Goal: Task Accomplishment & Management: Manage account settings

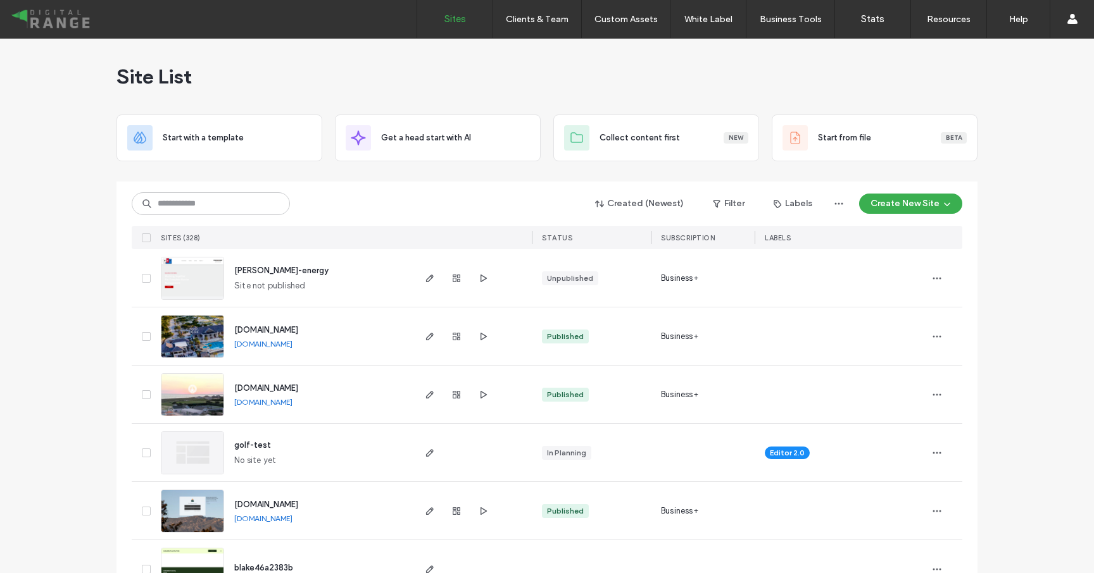
click at [249, 177] on div at bounding box center [546, 177] width 861 height 10
click at [252, 197] on input at bounding box center [211, 203] width 158 height 23
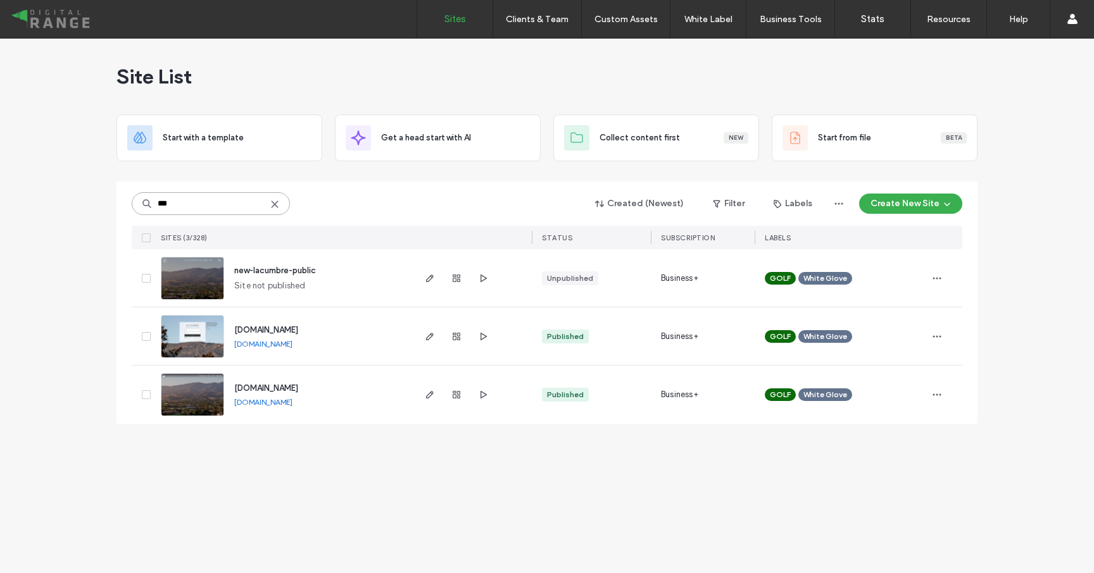
type input "***"
click at [261, 320] on div "members.lacumbrecc.org members.lacumbrecc.org" at bounding box center [318, 337] width 188 height 58
click at [259, 338] on div "members.lacumbrecc.org members.lacumbrecc.org" at bounding box center [318, 337] width 188 height 58
click at [259, 334] on span "[DOMAIN_NAME]" at bounding box center [266, 329] width 64 height 9
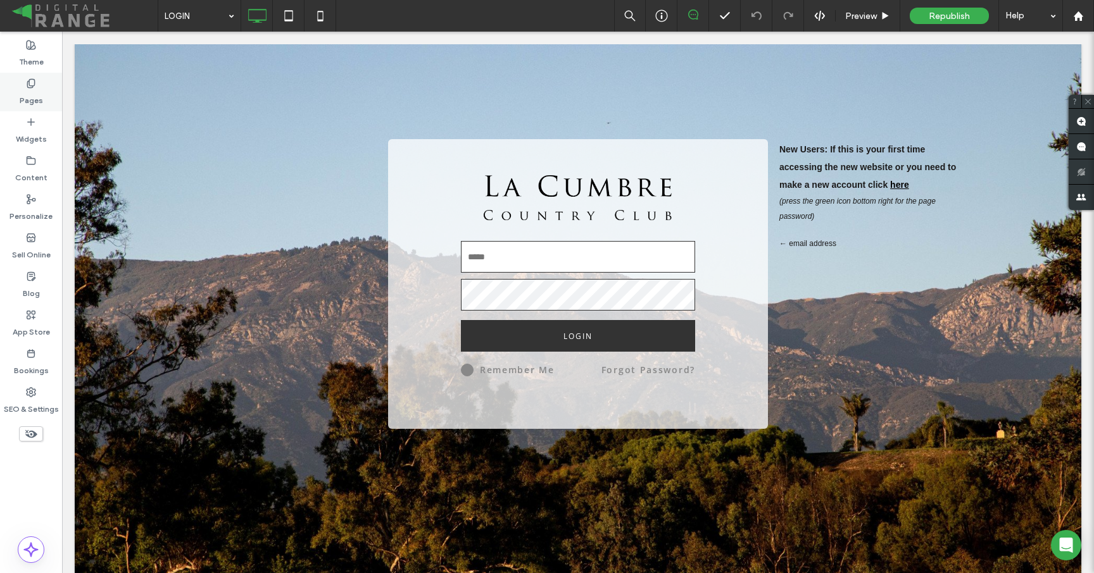
click at [24, 97] on label "Pages" at bounding box center [31, 98] width 23 height 18
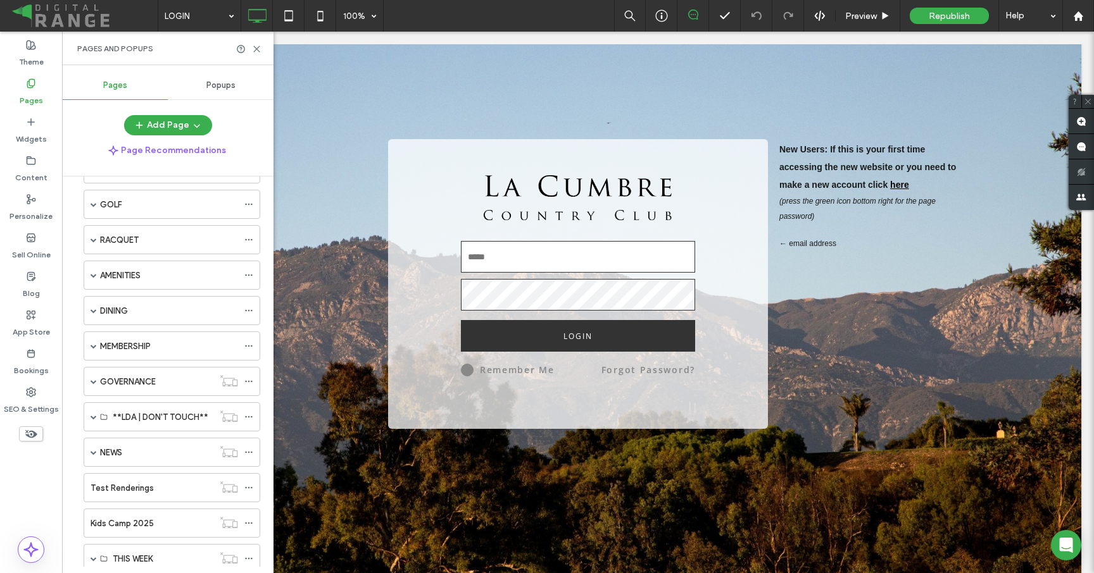
scroll to position [269, 0]
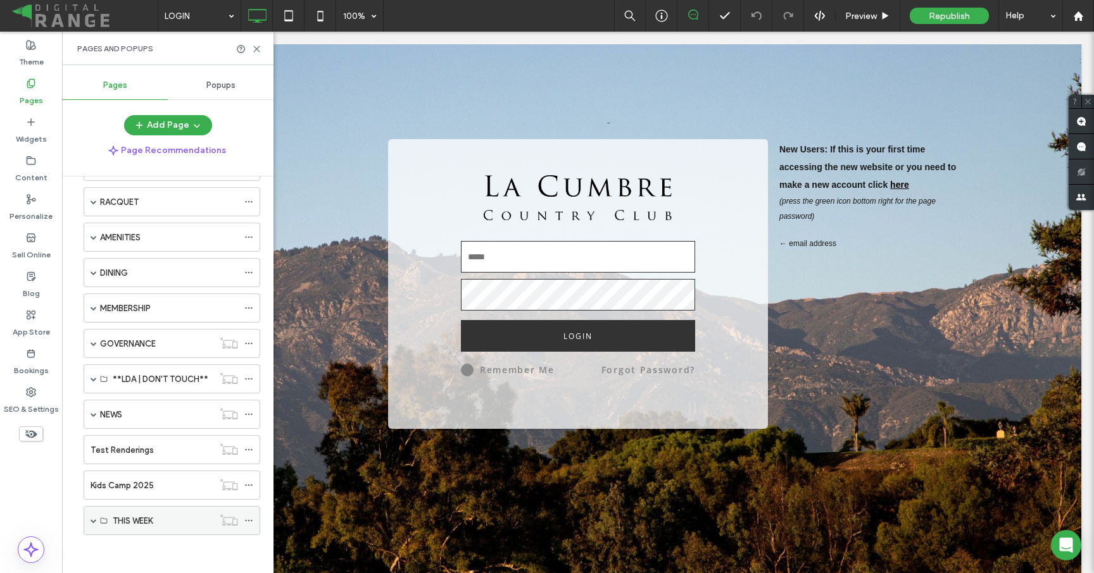
click at [93, 520] on span at bounding box center [94, 521] width 6 height 6
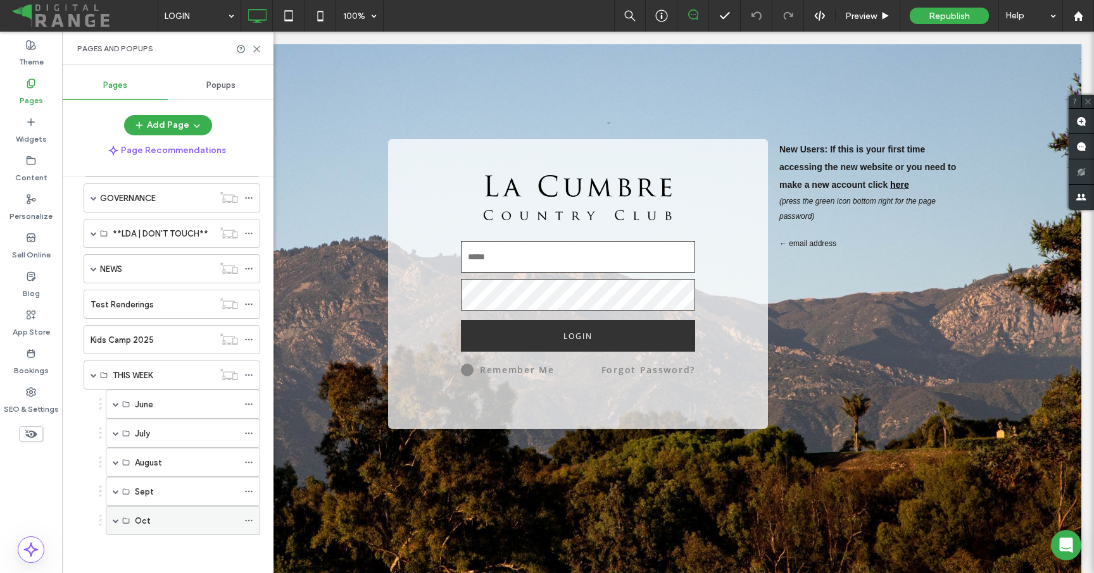
click at [116, 518] on span at bounding box center [116, 521] width 6 height 6
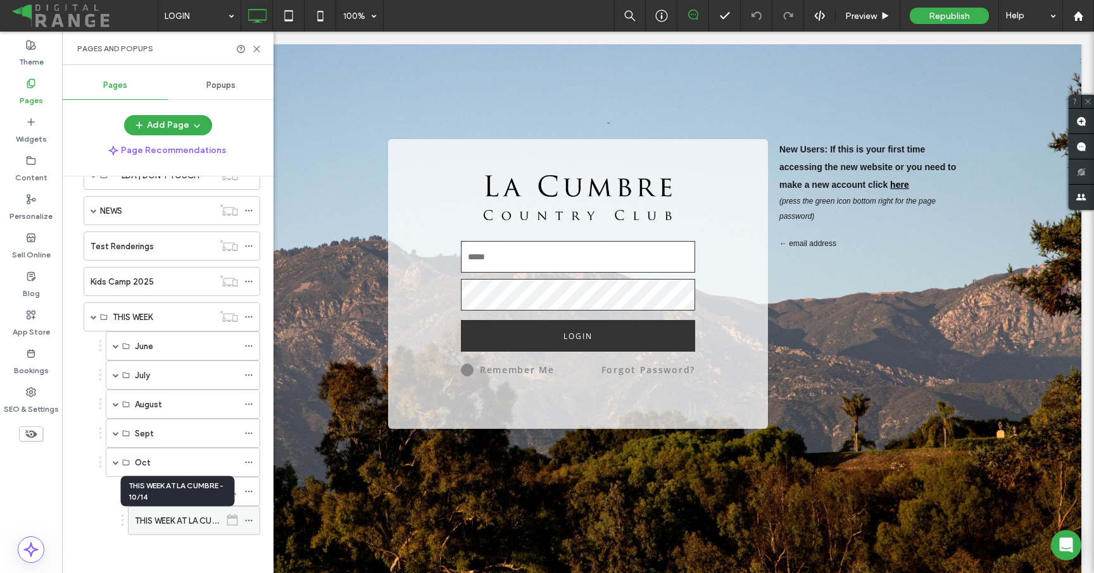
click at [186, 521] on label "THIS WEEK AT LA CUMBRE - 10/14" at bounding box center [198, 521] width 127 height 22
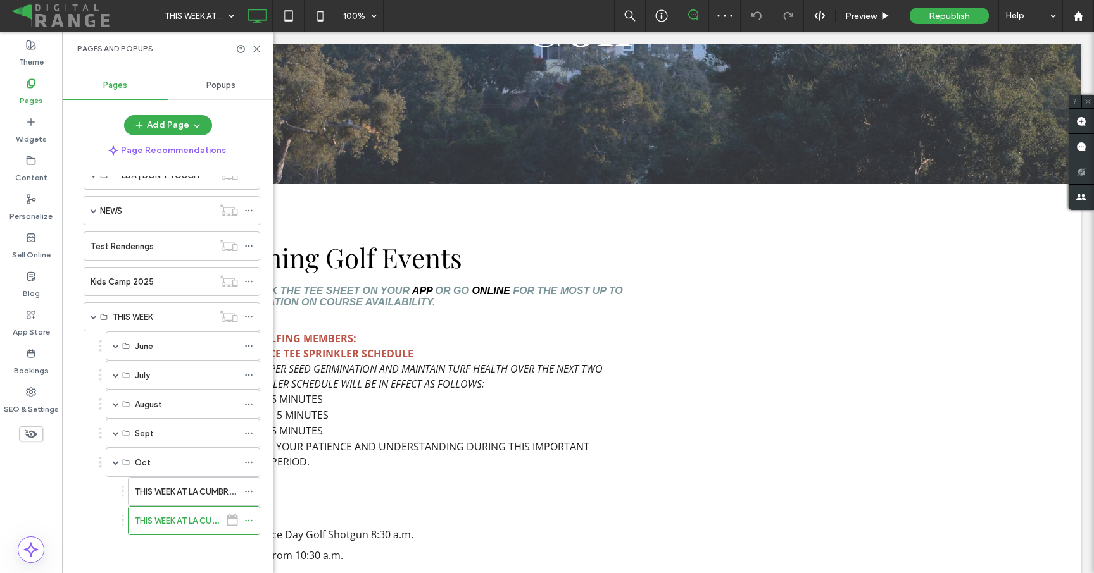
scroll to position [2292, 0]
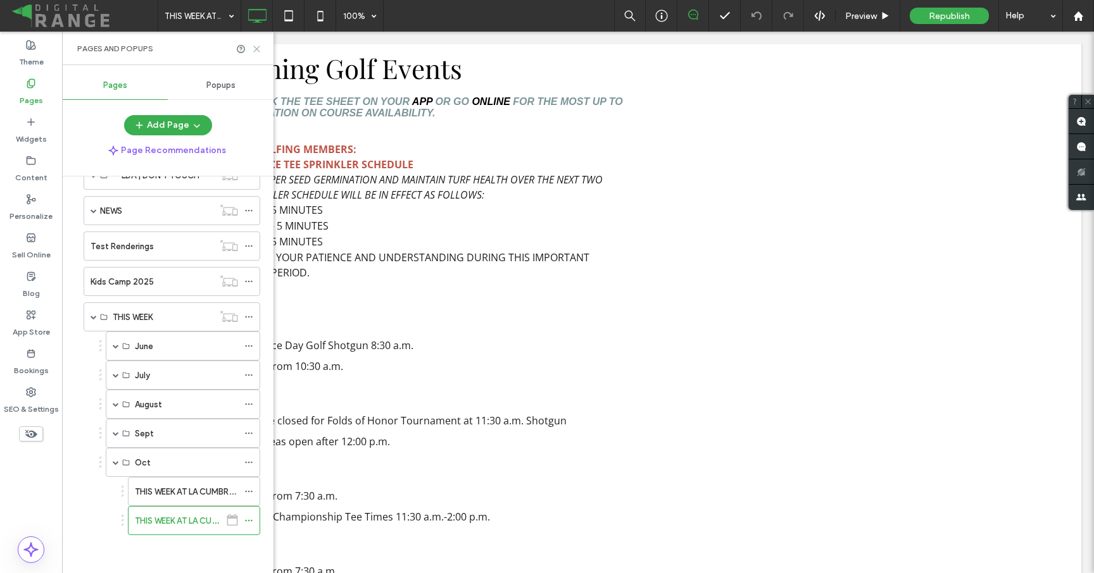
click at [255, 46] on icon at bounding box center [256, 48] width 9 height 9
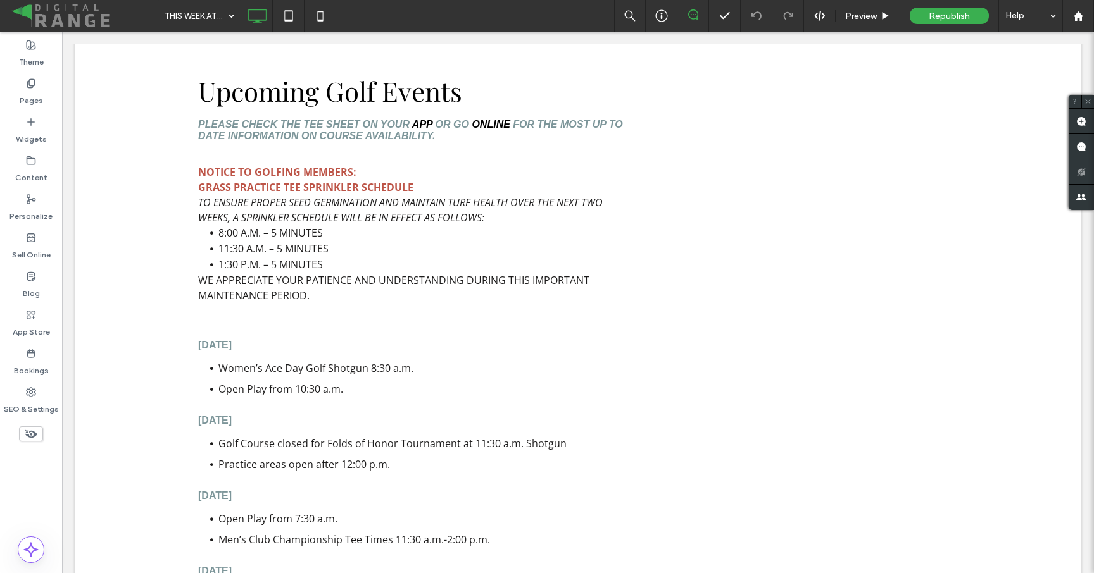
scroll to position [2268, 0]
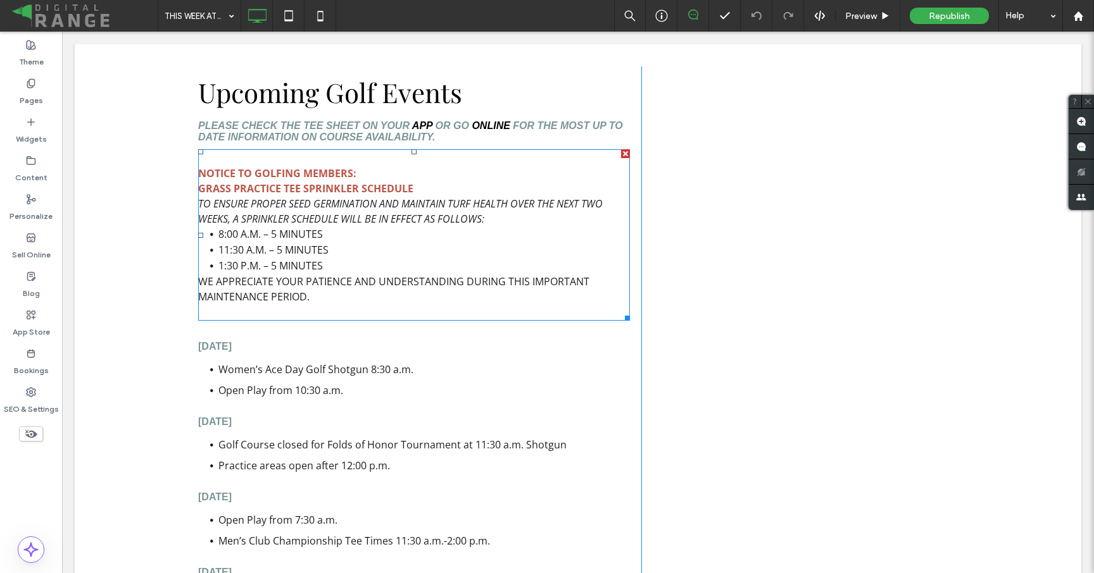
click at [366, 274] on p "We appreciate your patience and understanding during this important maintenance…" at bounding box center [414, 297] width 432 height 46
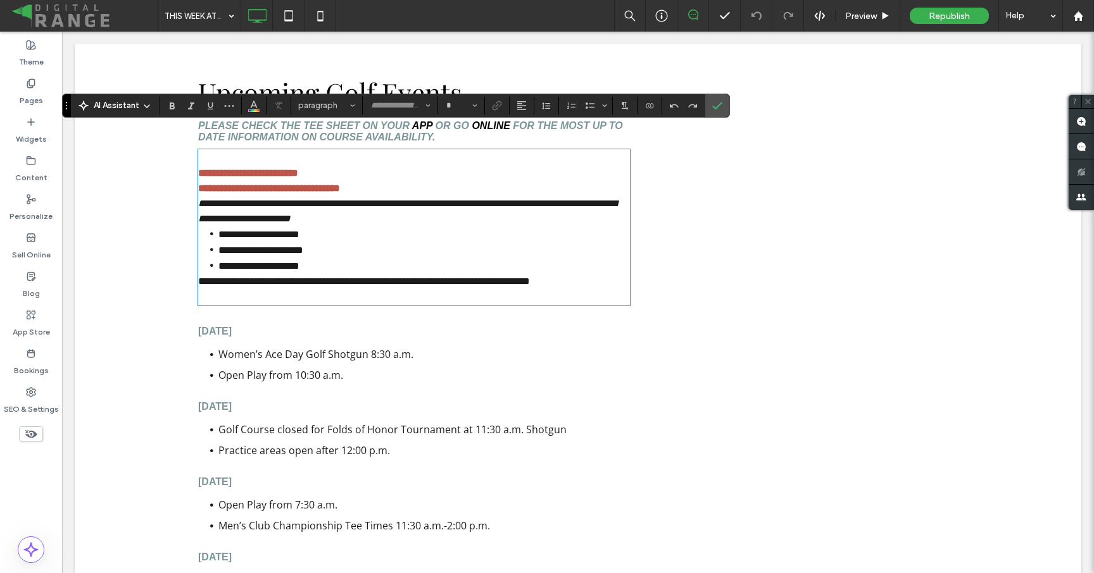
type input "*********"
type input "**"
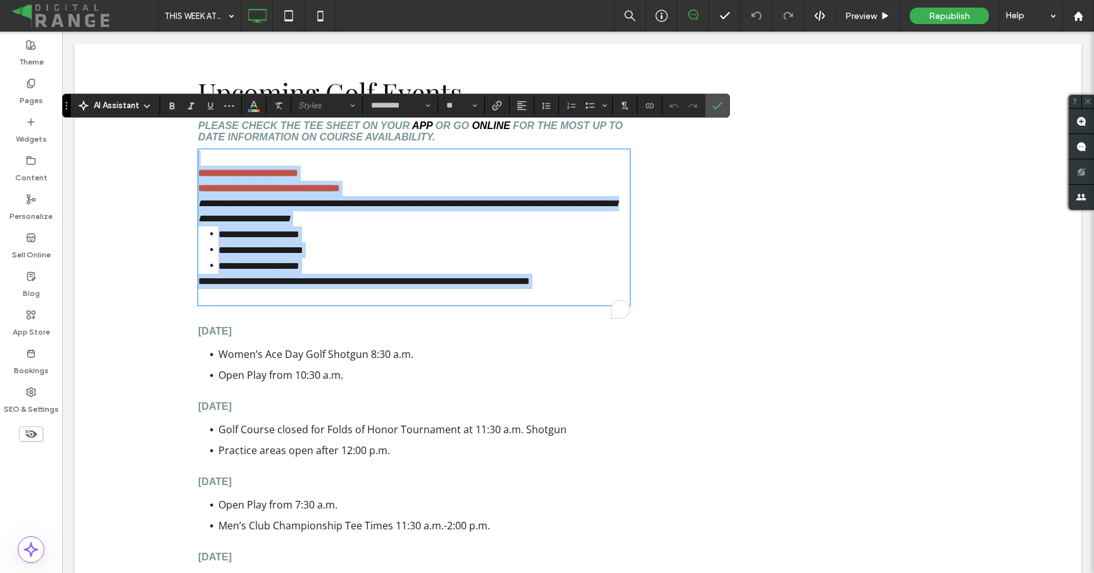
click at [336, 277] on p "**********" at bounding box center [414, 289] width 432 height 30
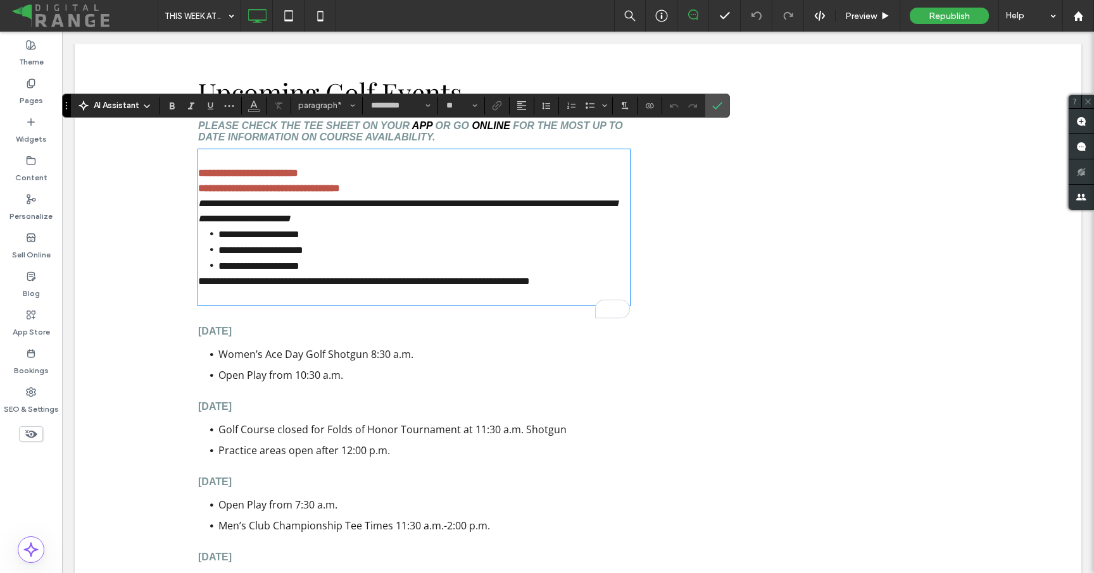
click at [334, 289] on p "**********" at bounding box center [414, 289] width 432 height 30
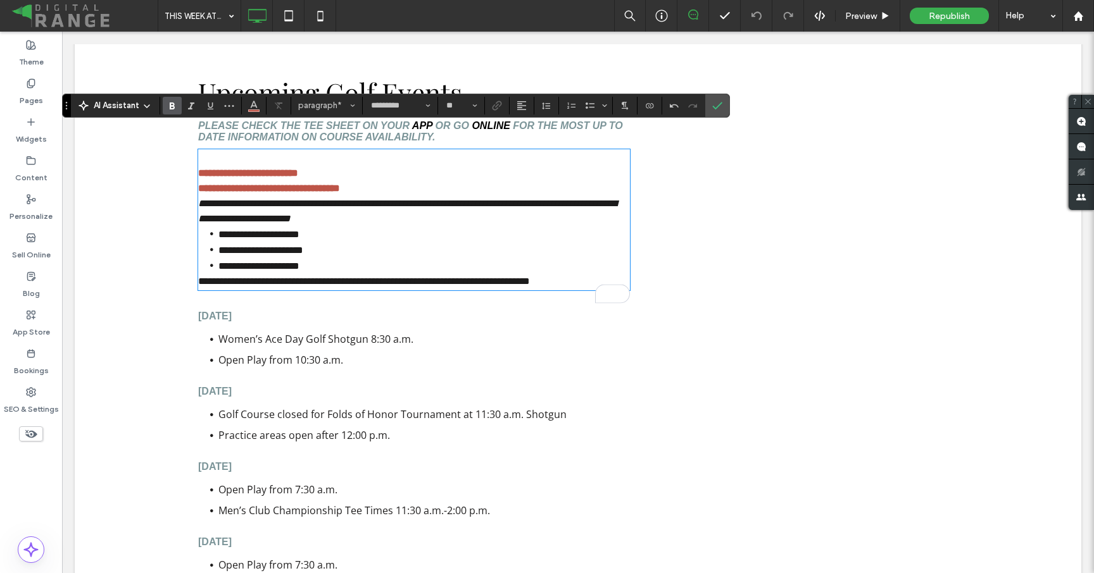
click at [199, 168] on strong "**********" at bounding box center [269, 180] width 142 height 25
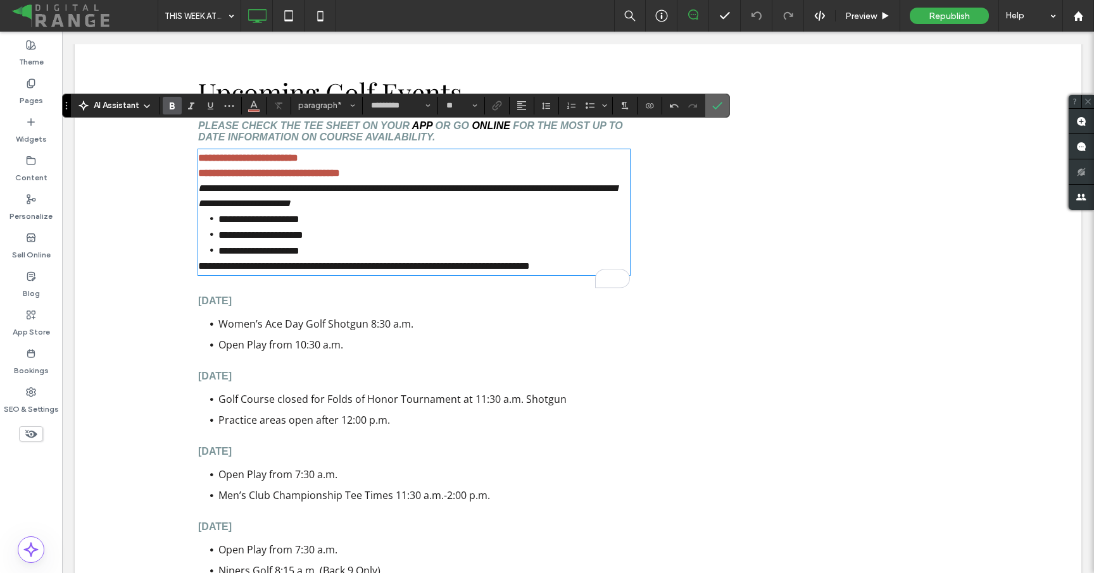
click at [716, 98] on span "Confirm" at bounding box center [715, 105] width 6 height 23
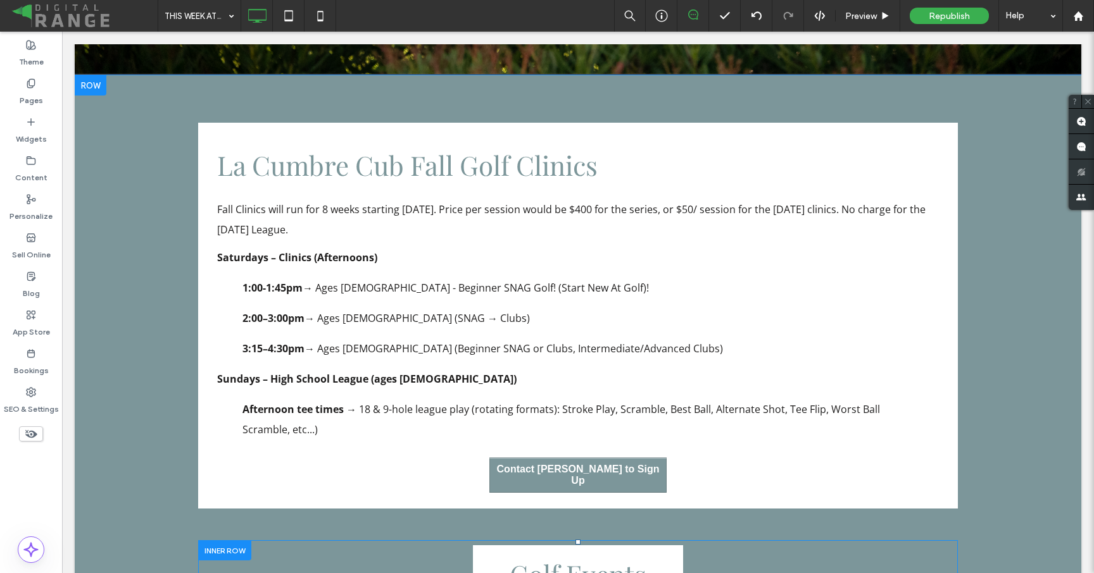
scroll to position [3555, 0]
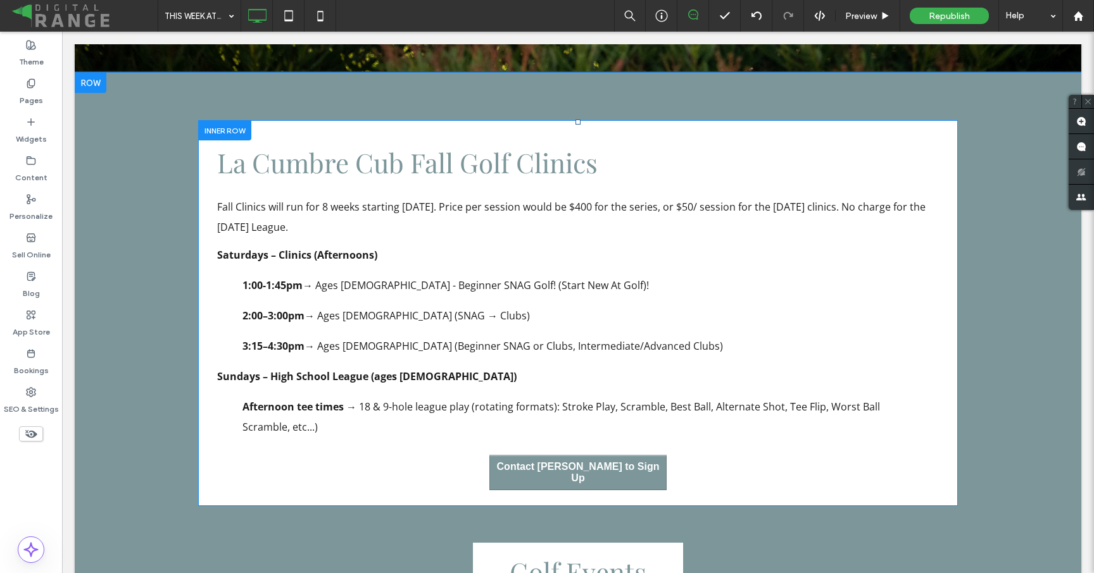
click at [237, 120] on div at bounding box center [224, 130] width 53 height 20
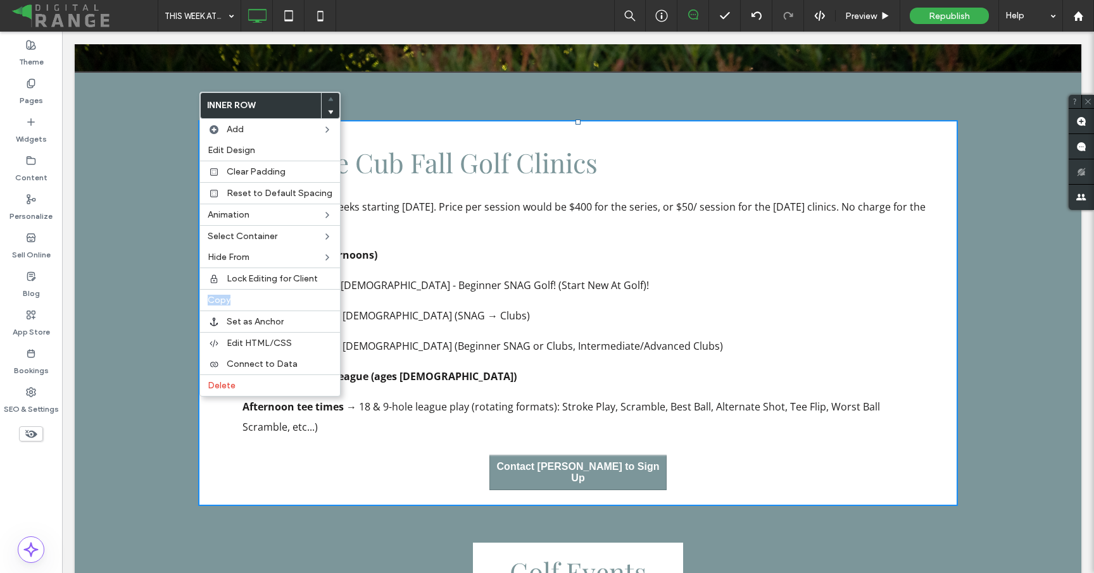
drag, startPoint x: 335, startPoint y: 335, endPoint x: 440, endPoint y: 296, distance: 112.1
click at [440, 306] on blockquote "2:00–3:00pm → Ages 8–10 (SNAG → Clubs)" at bounding box center [577, 316] width 671 height 20
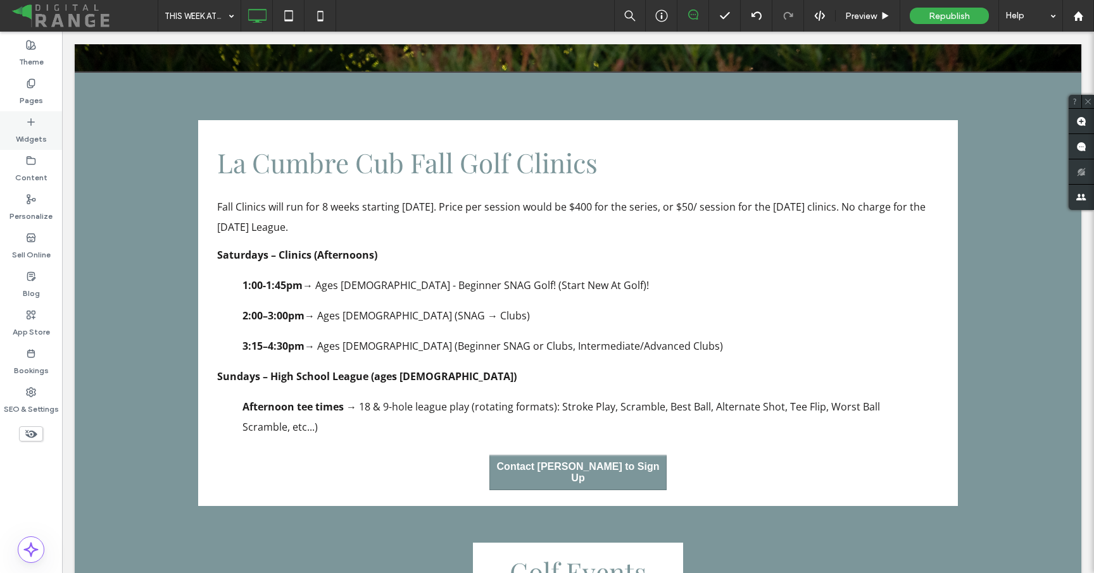
click at [42, 132] on label "Widgets" at bounding box center [31, 136] width 31 height 18
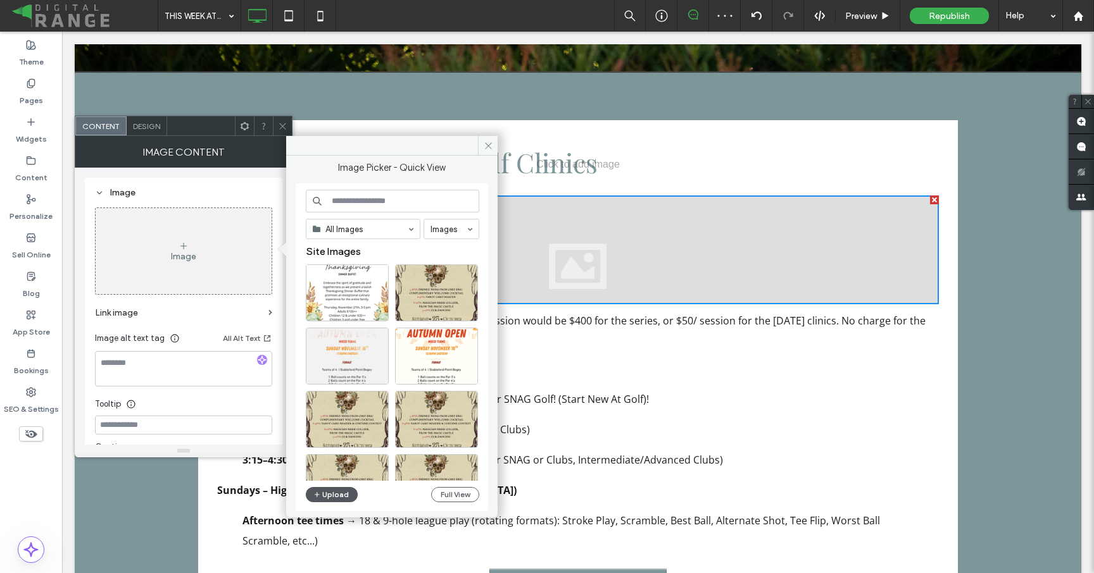
click at [329, 492] on button "Upload" at bounding box center [332, 494] width 52 height 15
click at [327, 492] on button "Upload" at bounding box center [332, 494] width 52 height 15
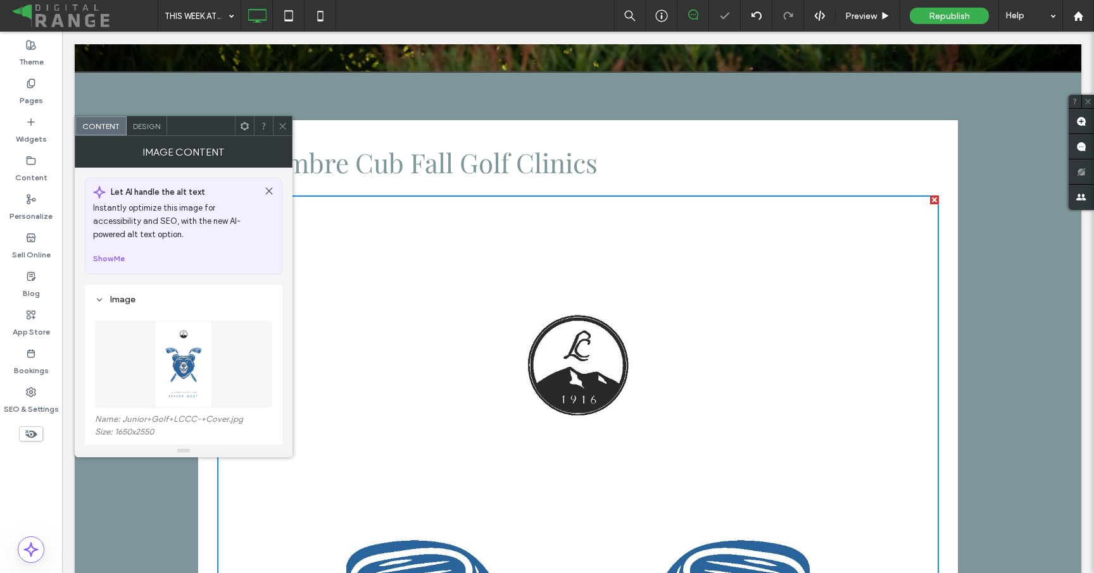
click at [285, 125] on icon at bounding box center [282, 126] width 9 height 9
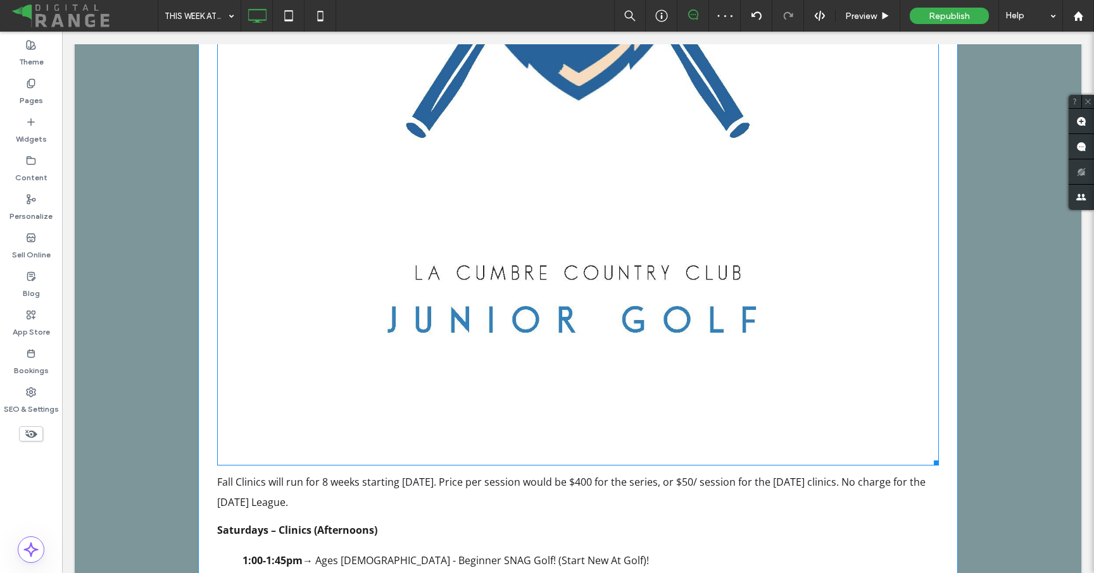
scroll to position [4494, 0]
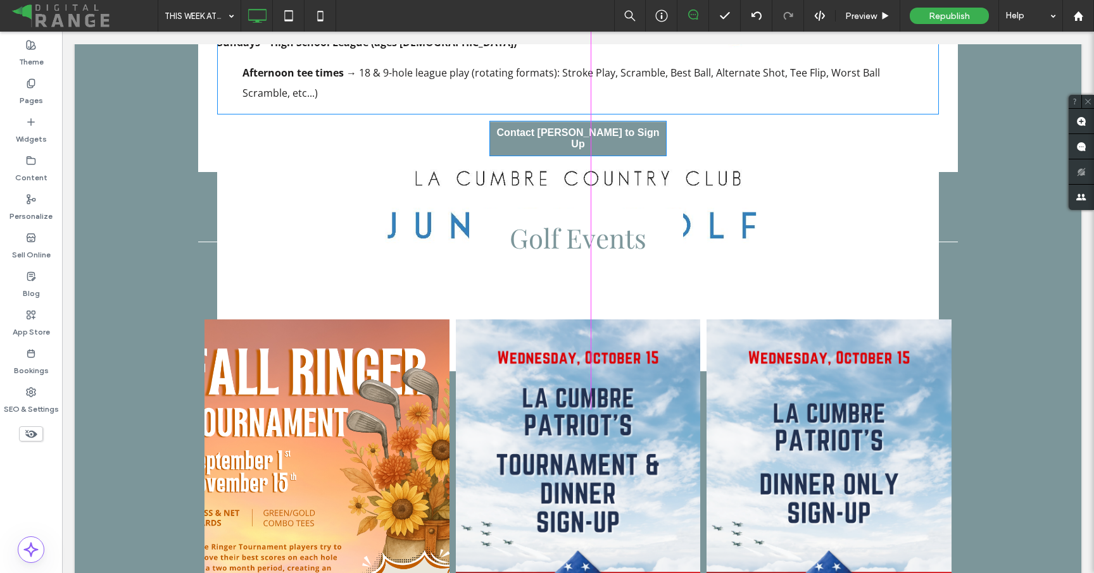
drag, startPoint x: 935, startPoint y: 340, endPoint x: 770, endPoint y: 239, distance: 194.3
click at [770, 239] on div "La Cumbre Cub Fall Golf Clinics W:614 H:948 Fall Clinics will run for 8 weeks s…" at bounding box center [577, 219] width 759 height 2076
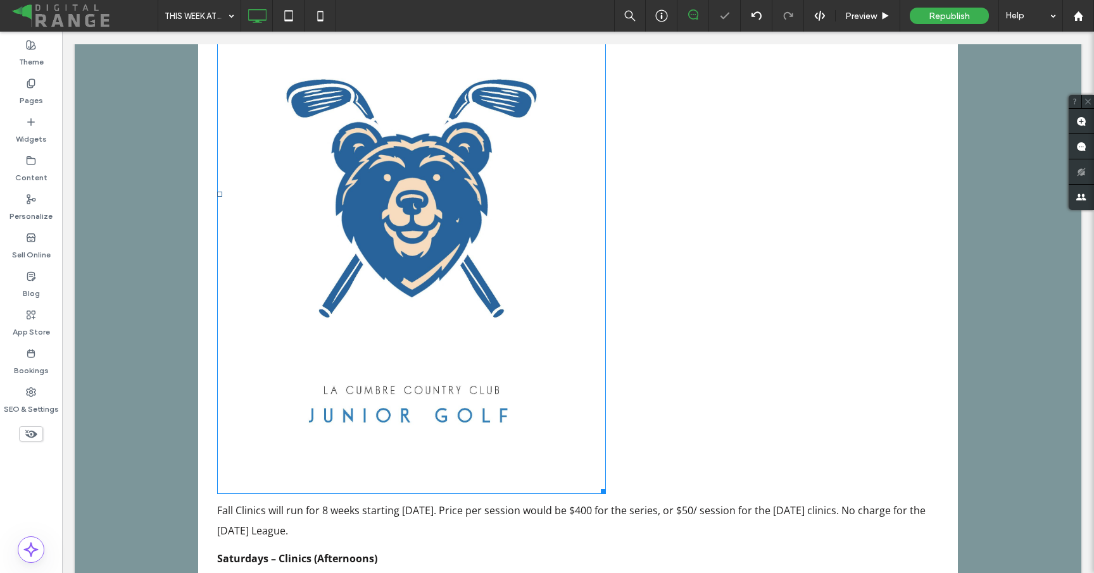
scroll to position [3853, 0]
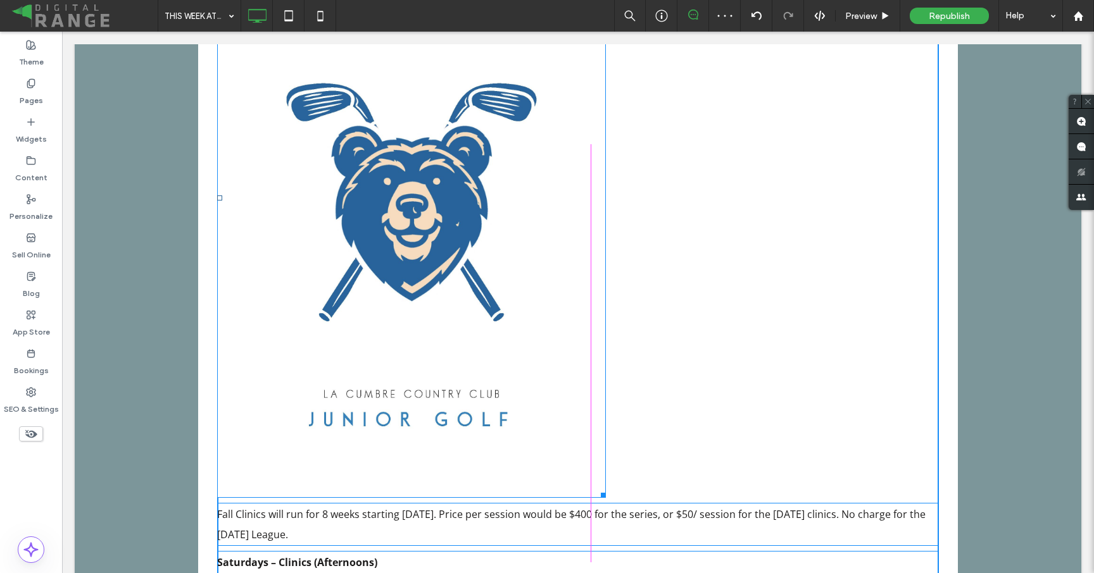
drag, startPoint x: 602, startPoint y: 463, endPoint x: 505, endPoint y: 387, distance: 123.9
click at [505, 387] on div "La Cumbre Cub Fall Golf Clinics W:314 H:485 Fall Clinics will run for 8 weeks s…" at bounding box center [577, 318] width 721 height 973
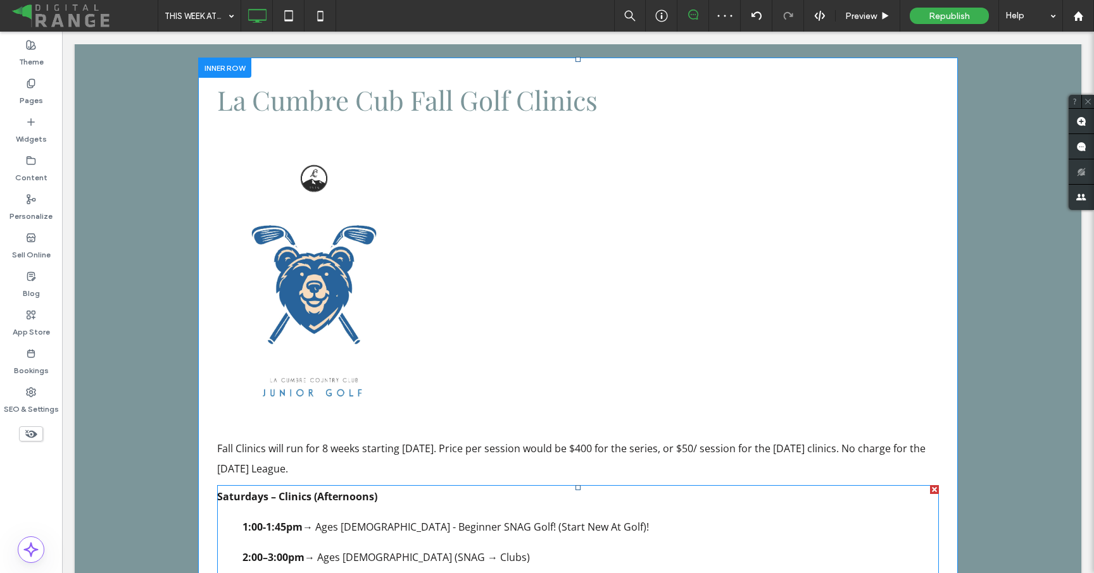
scroll to position [3311, 0]
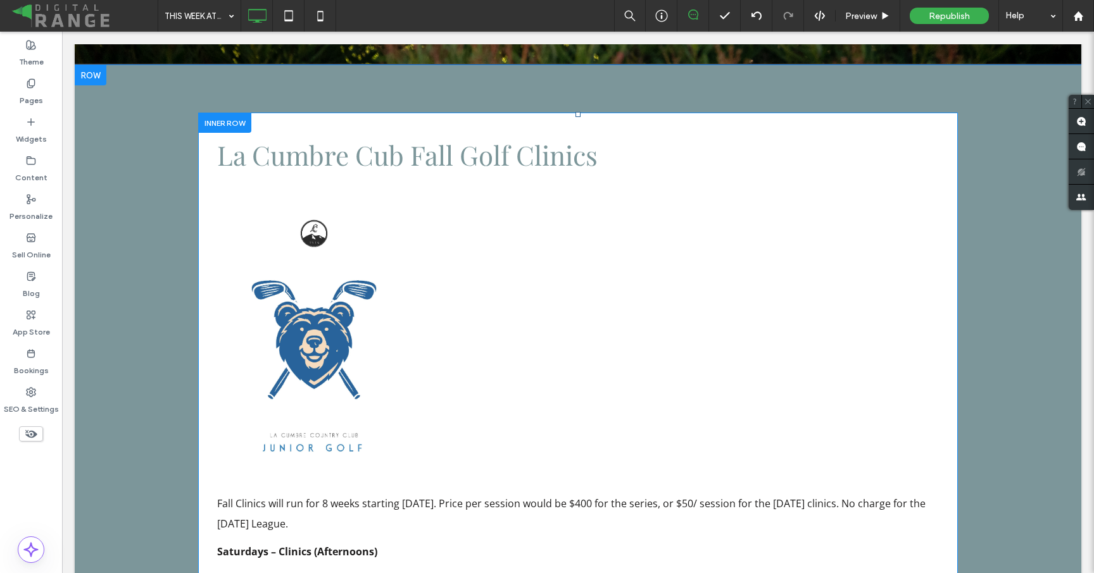
scroll to position [3578, 0]
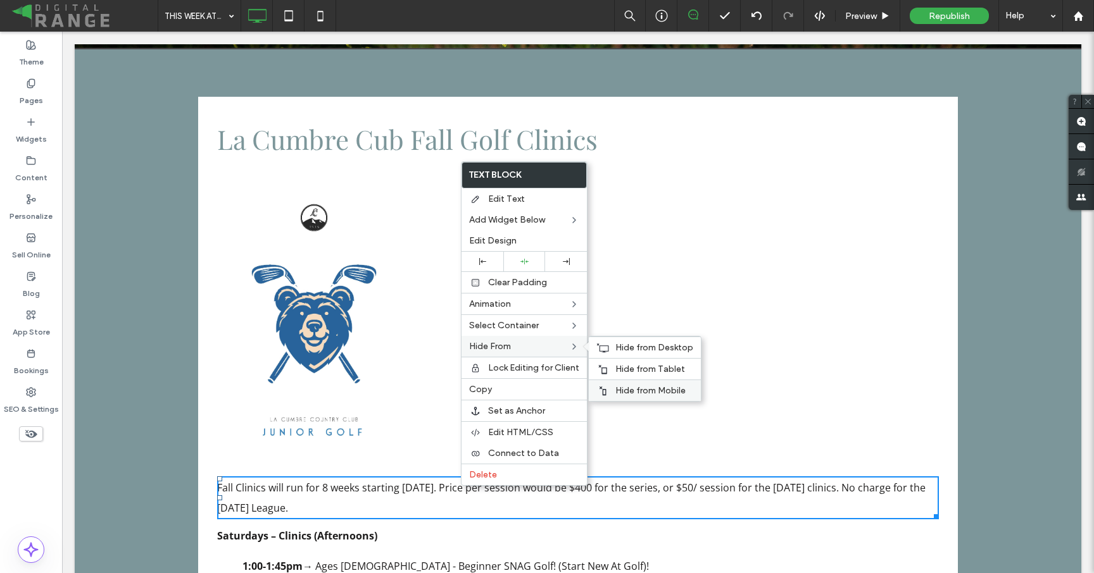
click at [634, 389] on span "Hide from Mobile" at bounding box center [650, 390] width 70 height 11
click at [635, 362] on div "Hide from Tablet" at bounding box center [645, 369] width 112 height 22
click at [635, 348] on span "Hide from Desktop" at bounding box center [654, 347] width 78 height 11
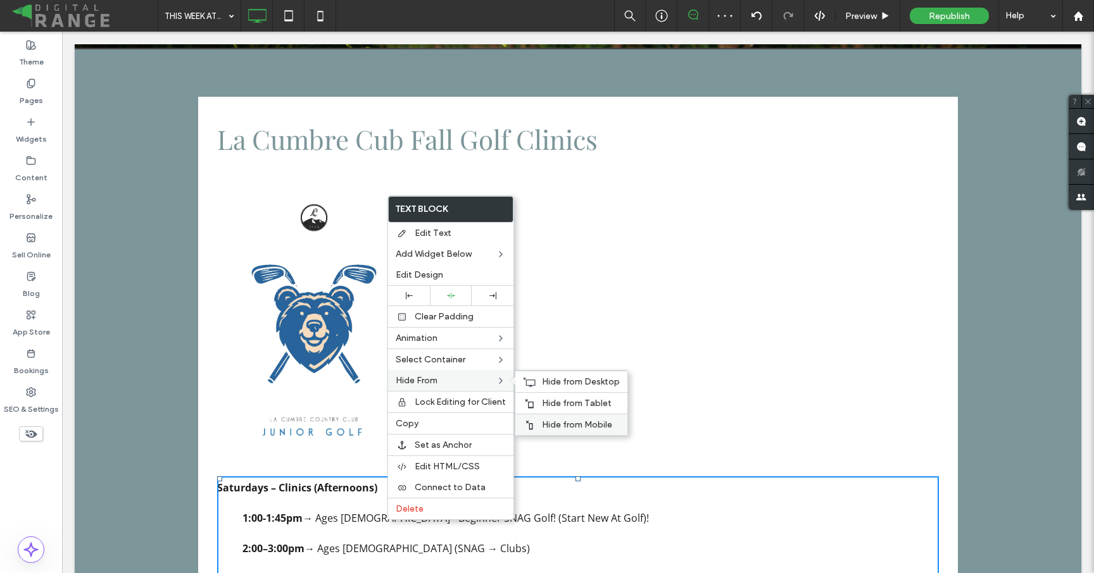
click at [552, 416] on div "Hide from Mobile" at bounding box center [571, 425] width 112 height 22
click at [552, 404] on span "Hide from Tablet" at bounding box center [577, 403] width 70 height 11
click at [552, 378] on span "Hide from Desktop" at bounding box center [581, 382] width 78 height 11
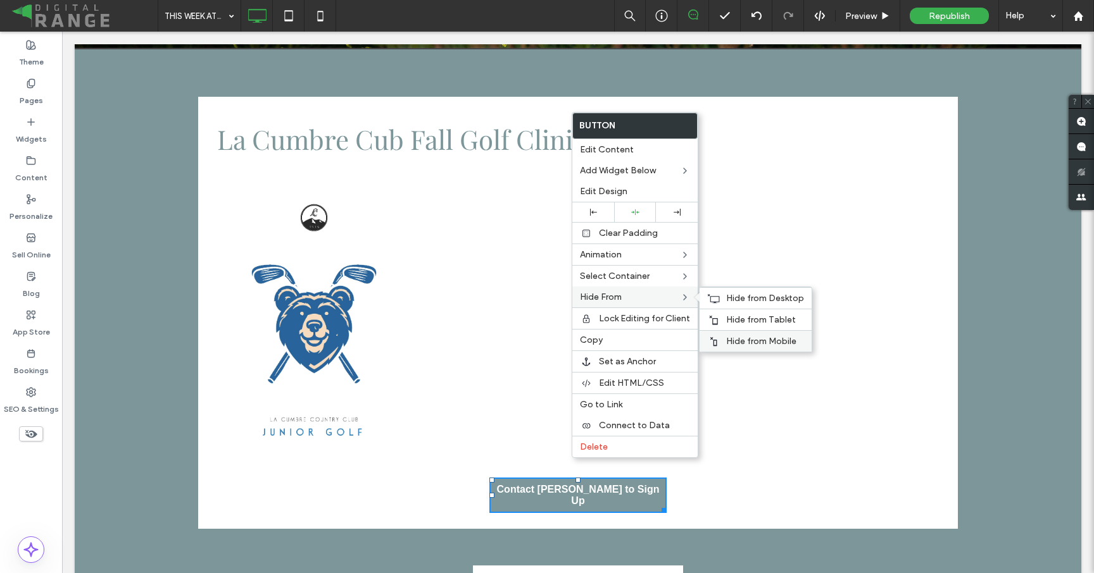
click at [765, 332] on div "Hide from Mobile" at bounding box center [755, 341] width 112 height 22
click at [764, 318] on span "Hide from Tablet" at bounding box center [761, 320] width 70 height 11
click at [764, 306] on div "Hide from Desktop" at bounding box center [755, 298] width 112 height 22
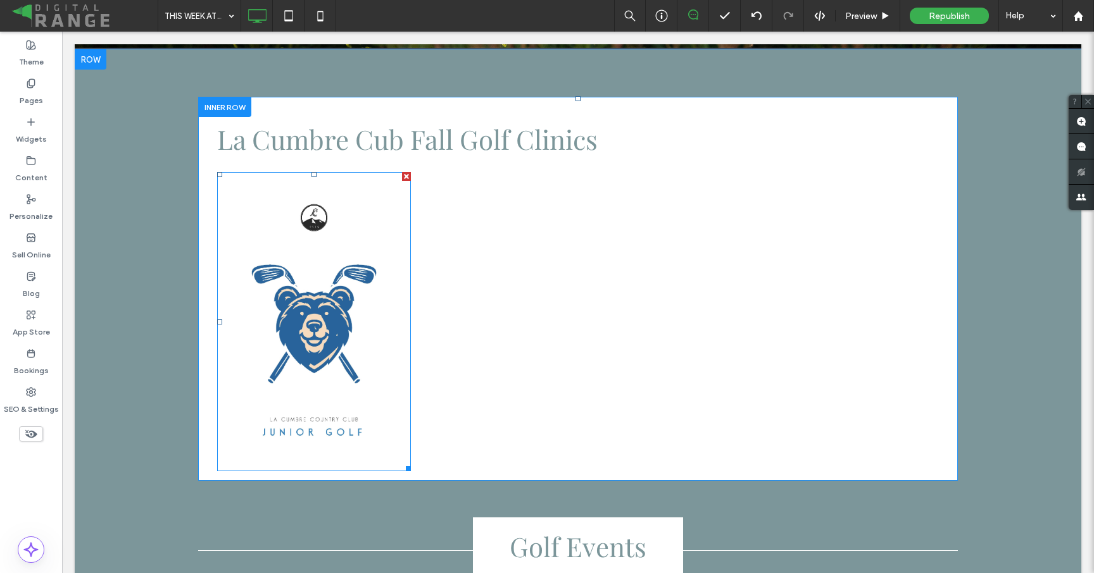
click at [356, 204] on img at bounding box center [314, 321] width 194 height 299
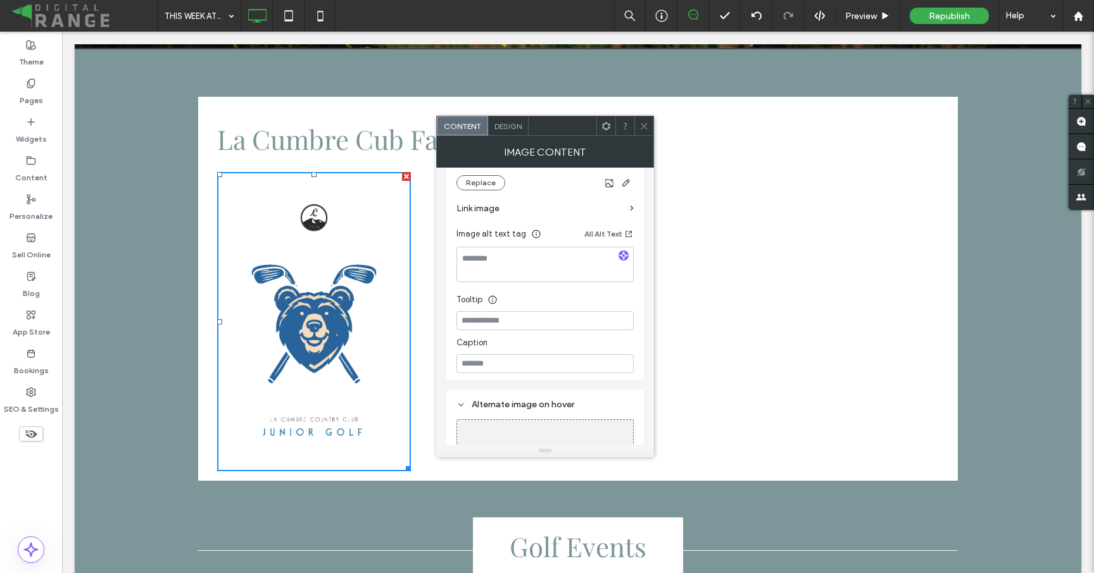
scroll to position [287, 0]
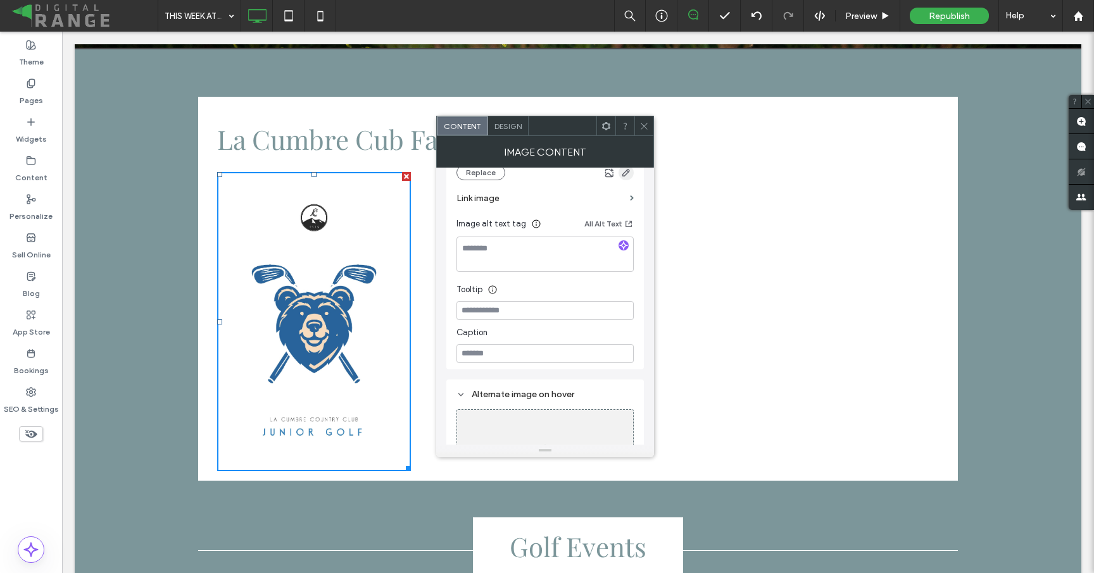
click at [625, 173] on use "button" at bounding box center [626, 173] width 8 height 8
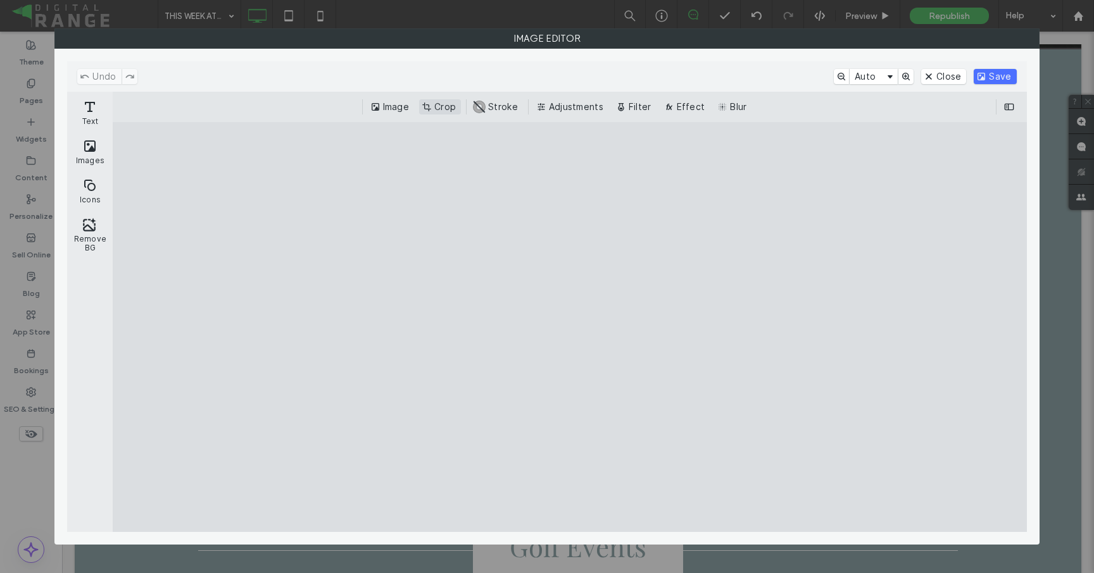
click at [446, 112] on button "Crop" at bounding box center [440, 106] width 42 height 15
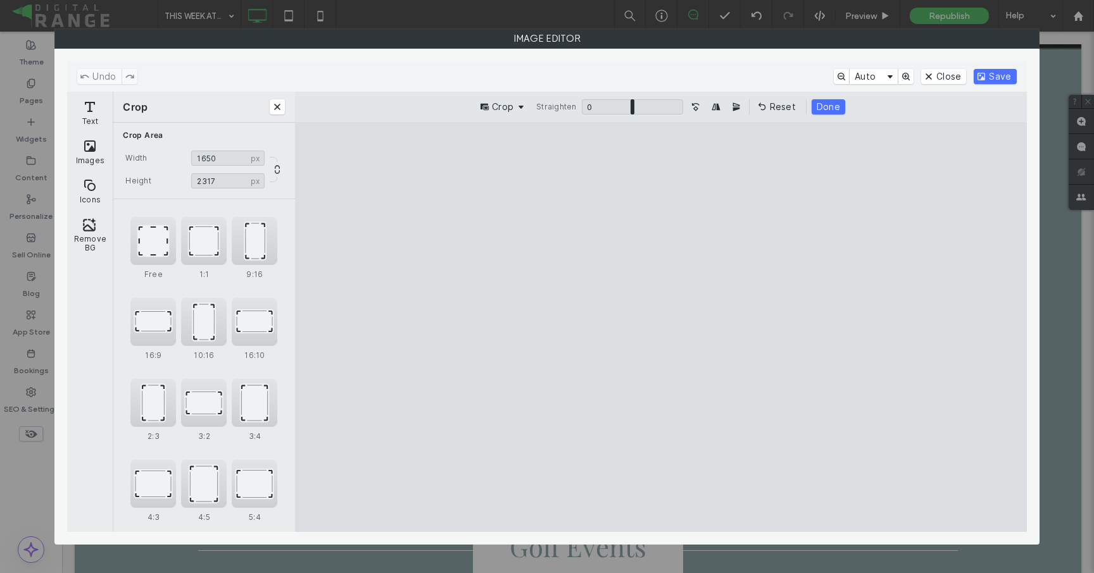
drag, startPoint x: 552, startPoint y: 164, endPoint x: 530, endPoint y: 194, distance: 37.5
click at [661, 327] on cesdk-canvas "Editor canvas" at bounding box center [661, 327] width 0 height 0
drag, startPoint x: 546, startPoint y: 509, endPoint x: 525, endPoint y: 475, distance: 40.6
click at [661, 327] on cesdk-canvas "Editor canvas" at bounding box center [661, 327] width 0 height 0
type input "****"
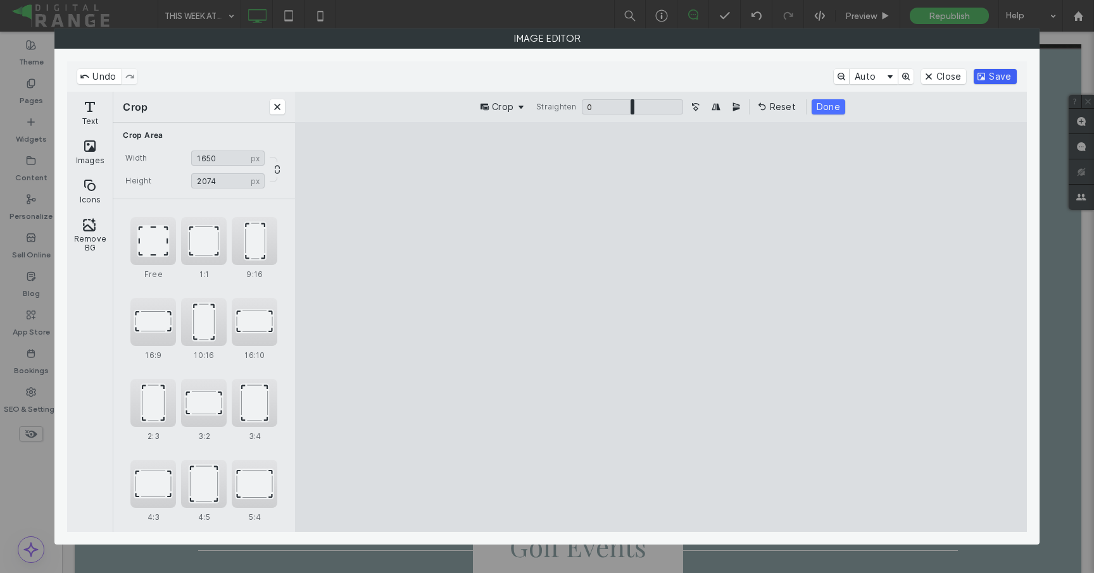
click at [989, 73] on button "Save" at bounding box center [994, 76] width 42 height 15
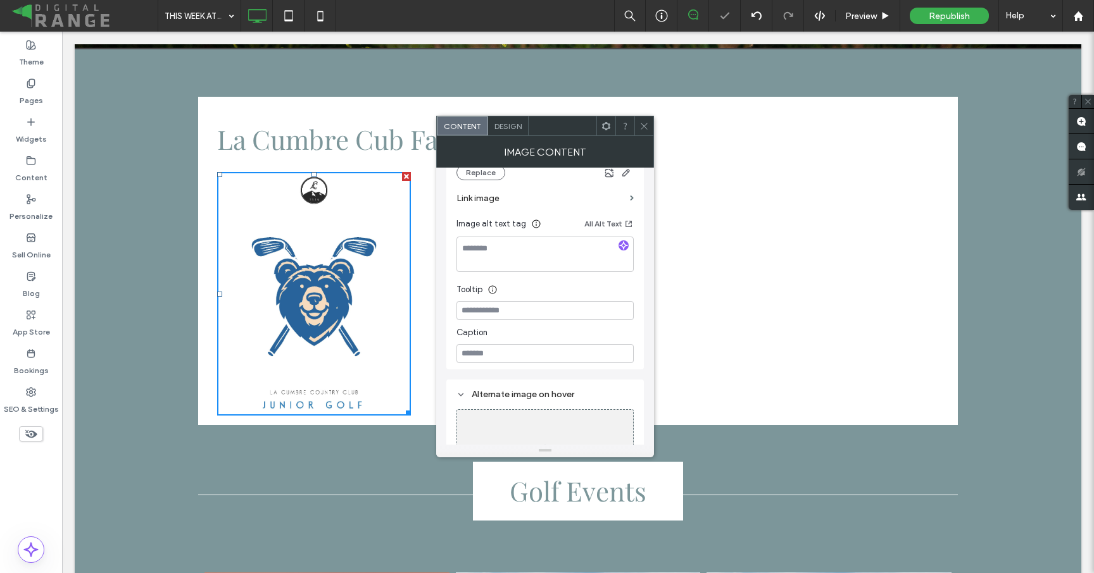
click at [644, 127] on icon at bounding box center [643, 126] width 9 height 9
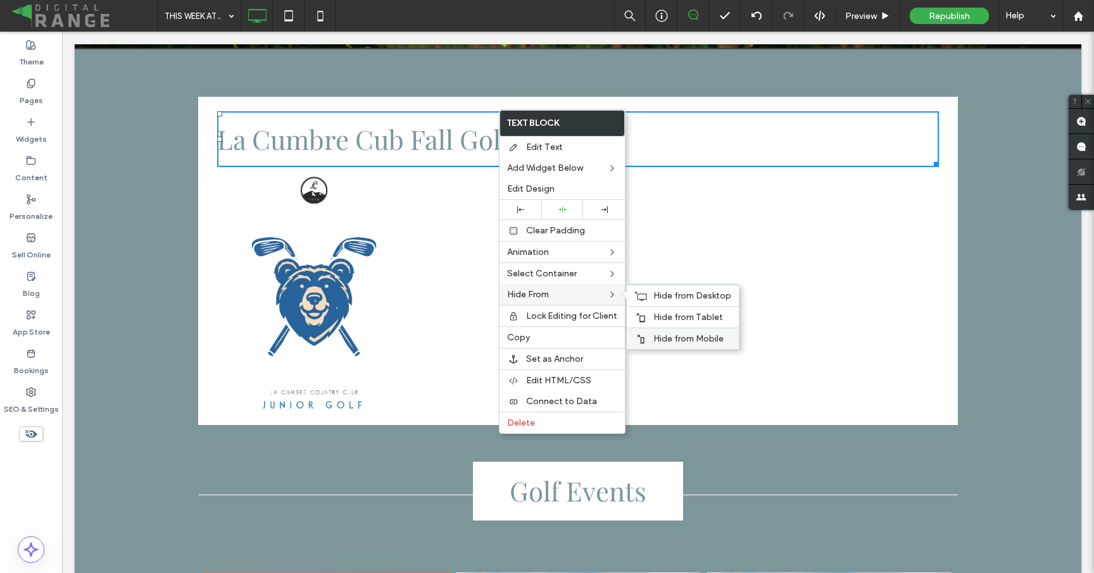
click at [661, 332] on div "Hide from Mobile" at bounding box center [683, 339] width 112 height 22
click at [661, 316] on span "Hide from Tablet" at bounding box center [688, 317] width 70 height 11
click at [660, 292] on span "Hide from Desktop" at bounding box center [692, 295] width 78 height 11
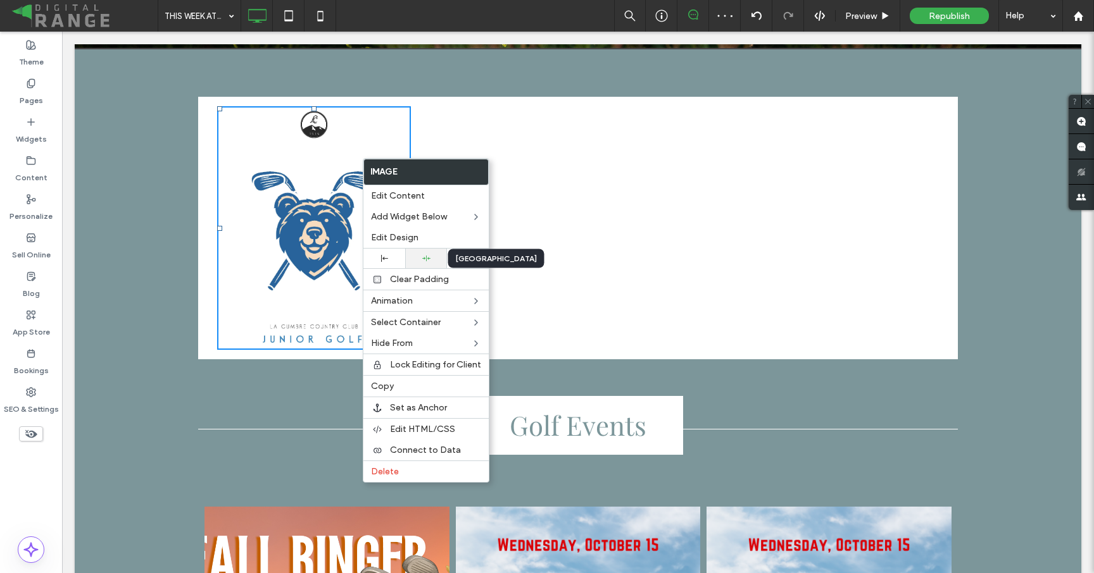
click at [418, 259] on div at bounding box center [425, 258] width 29 height 8
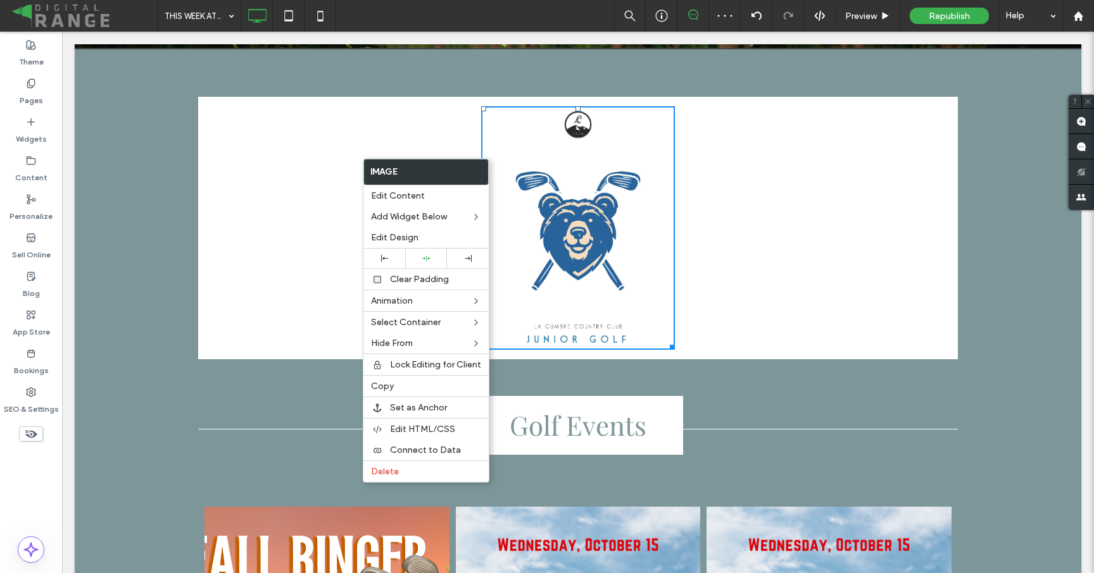
click at [282, 199] on div "La Cumbre Cub Fall Golf Clinics Fall Clinics will run for 8 weeks starting Octo…" at bounding box center [577, 228] width 721 height 244
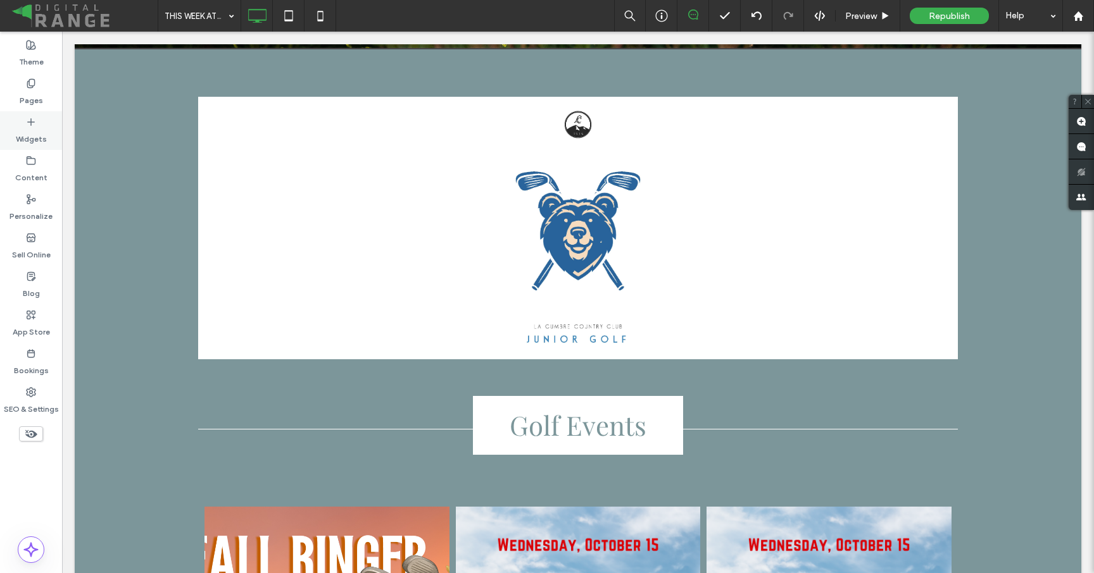
click at [25, 143] on label "Widgets" at bounding box center [31, 136] width 31 height 18
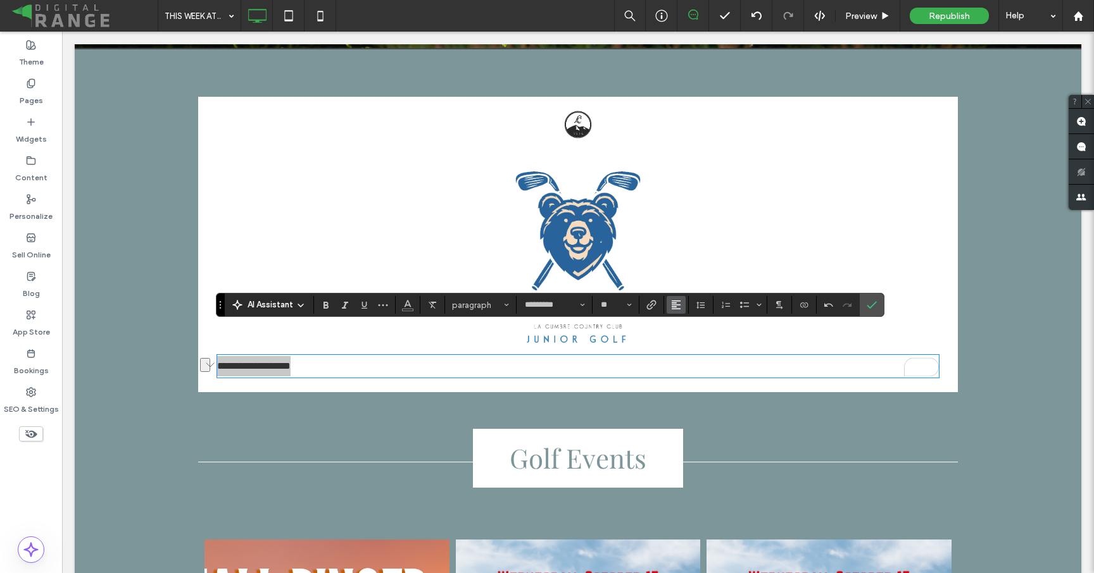
click at [678, 302] on icon "Alignment" at bounding box center [676, 305] width 10 height 10
click at [686, 339] on icon "ui.textEditor.alignment.center" at bounding box center [685, 344] width 10 height 10
click at [648, 356] on p "**********" at bounding box center [577, 366] width 721 height 20
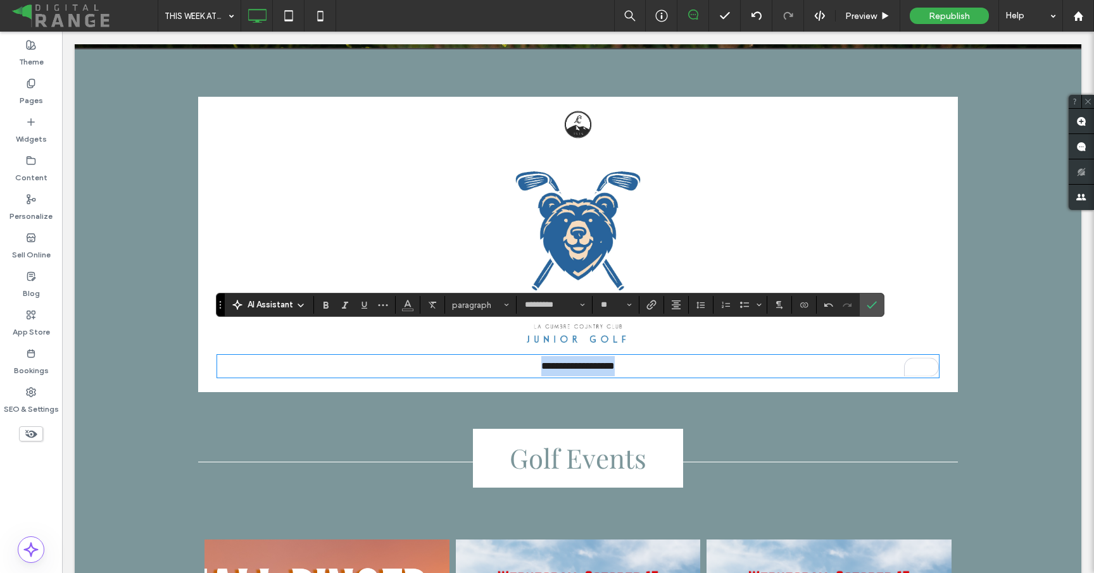
click at [648, 356] on p "**********" at bounding box center [577, 366] width 721 height 20
click at [651, 307] on use "Link" at bounding box center [650, 305] width 9 height 9
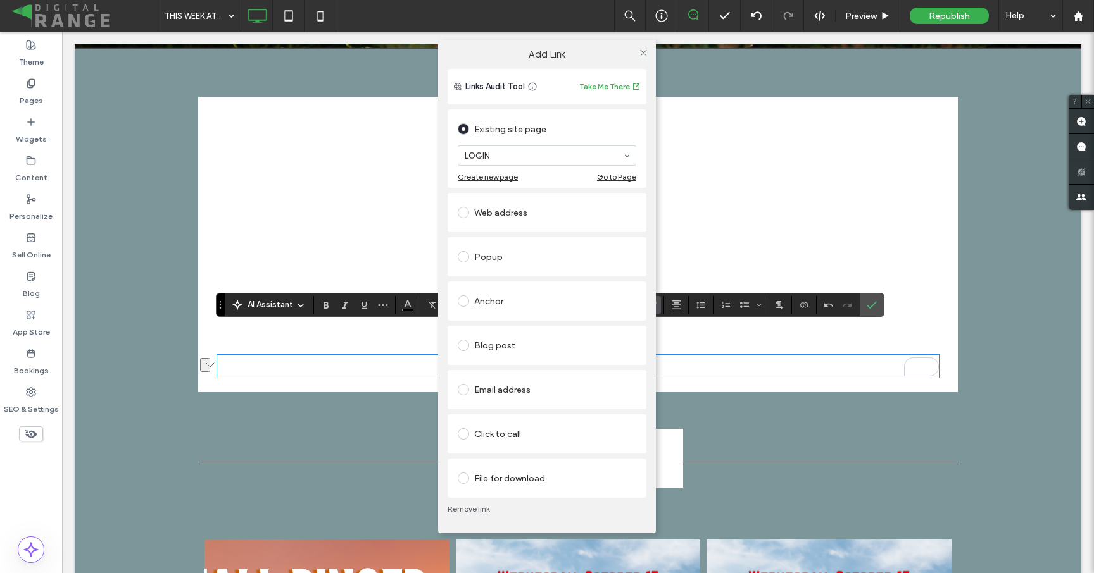
click at [487, 469] on div "File for download" at bounding box center [547, 478] width 178 height 20
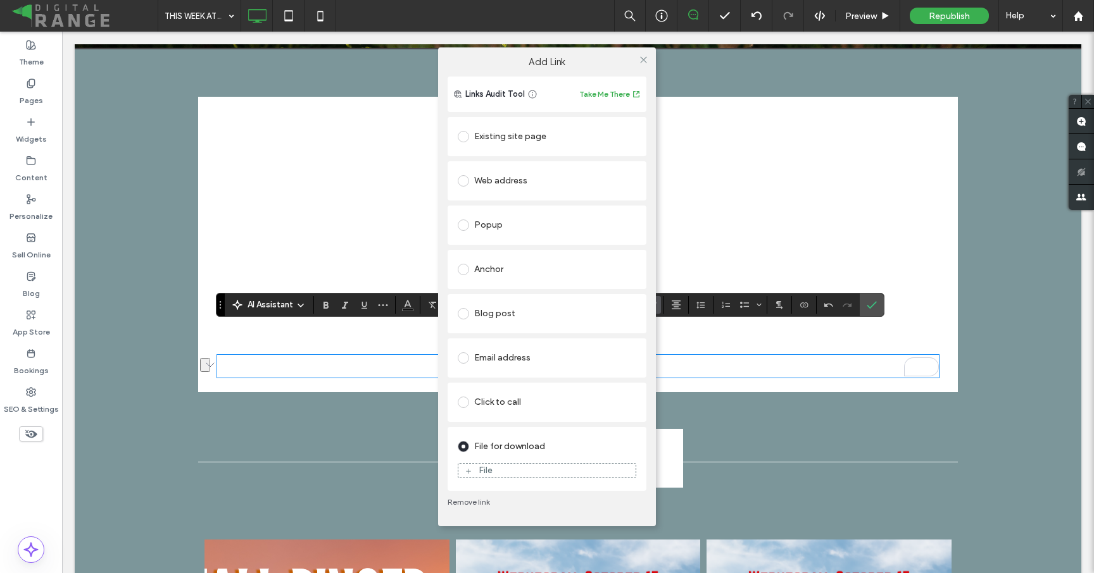
click at [487, 469] on div "File" at bounding box center [485, 470] width 14 height 11
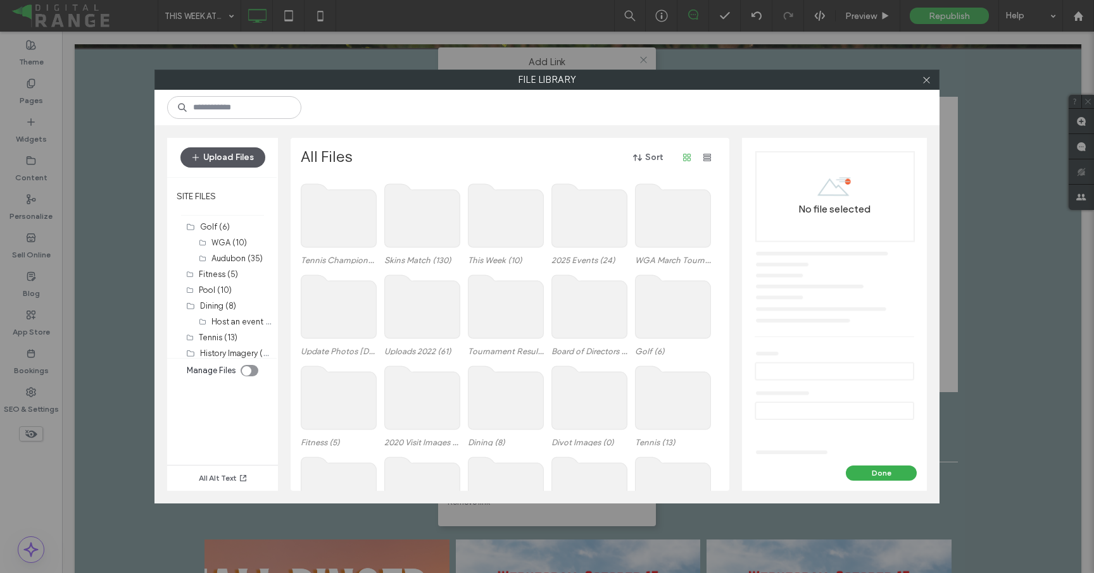
click at [225, 149] on button "Upload Files" at bounding box center [222, 157] width 85 height 20
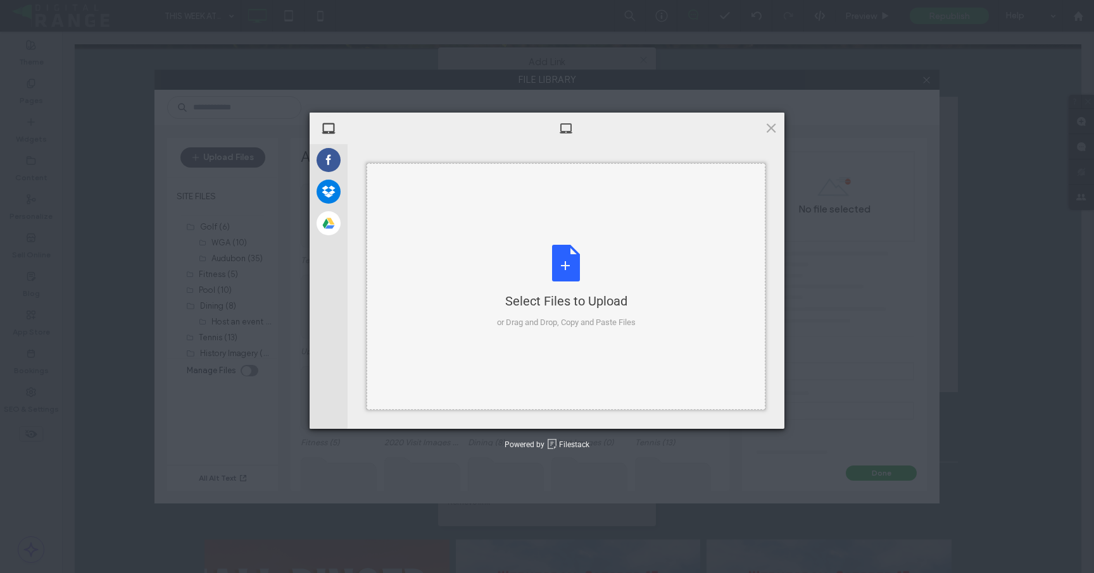
click at [521, 208] on div "Select Files to Upload or Drag and Drop, Copy and Paste Files" at bounding box center [565, 286] width 399 height 247
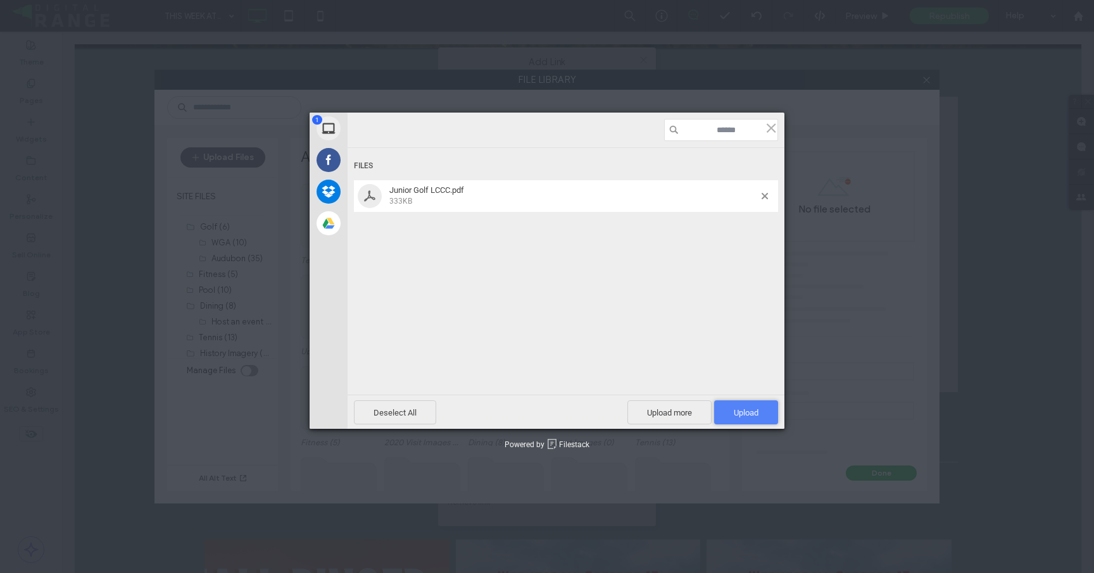
click at [734, 412] on span "Upload 1" at bounding box center [746, 412] width 25 height 9
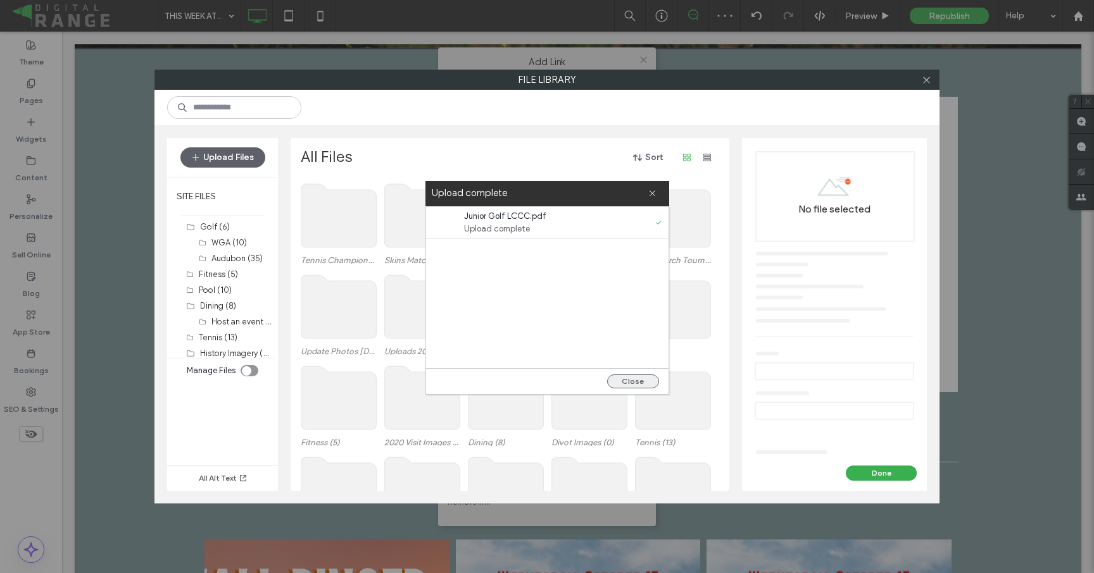
click at [634, 378] on button "Close" at bounding box center [633, 382] width 52 height 14
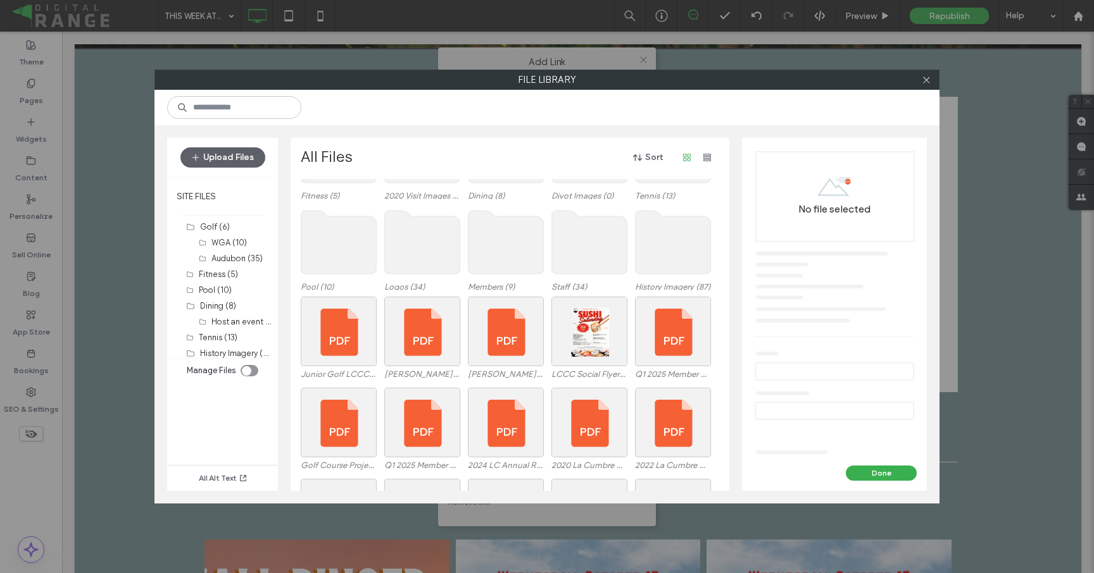
scroll to position [247, 0]
click at [342, 344] on div "Select" at bounding box center [339, 331] width 76 height 70
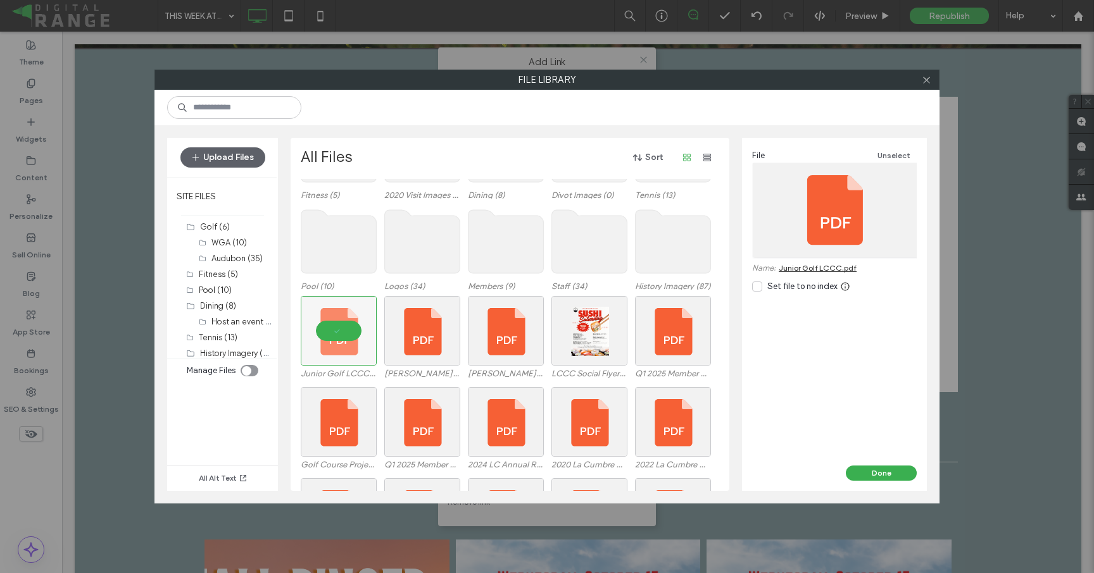
click at [765, 286] on label "Set file to no index" at bounding box center [794, 286] width 85 height 13
click at [897, 469] on button "Done" at bounding box center [881, 473] width 71 height 15
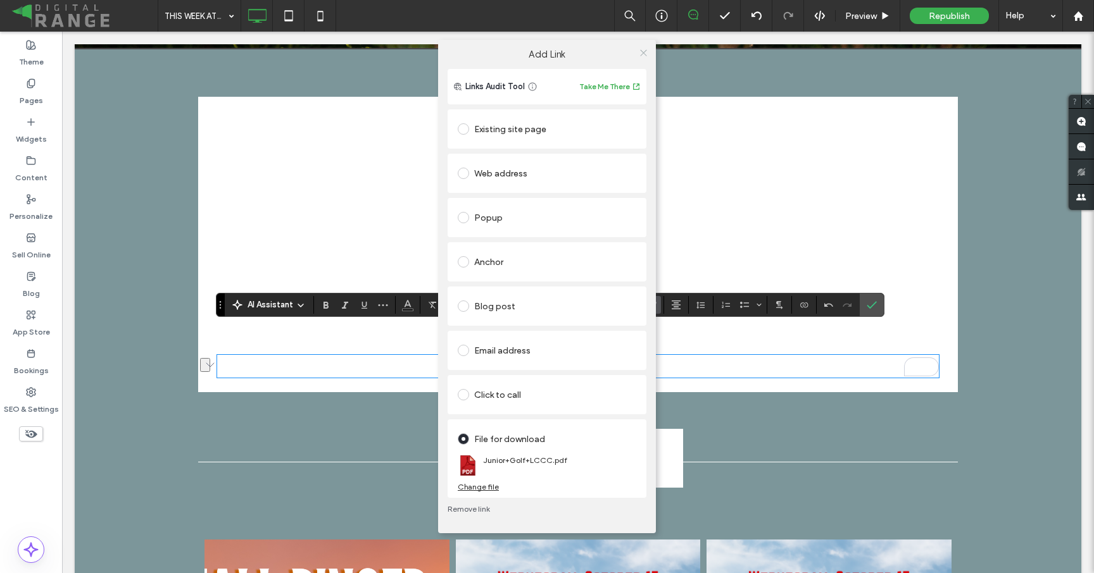
click at [642, 52] on icon at bounding box center [643, 52] width 9 height 9
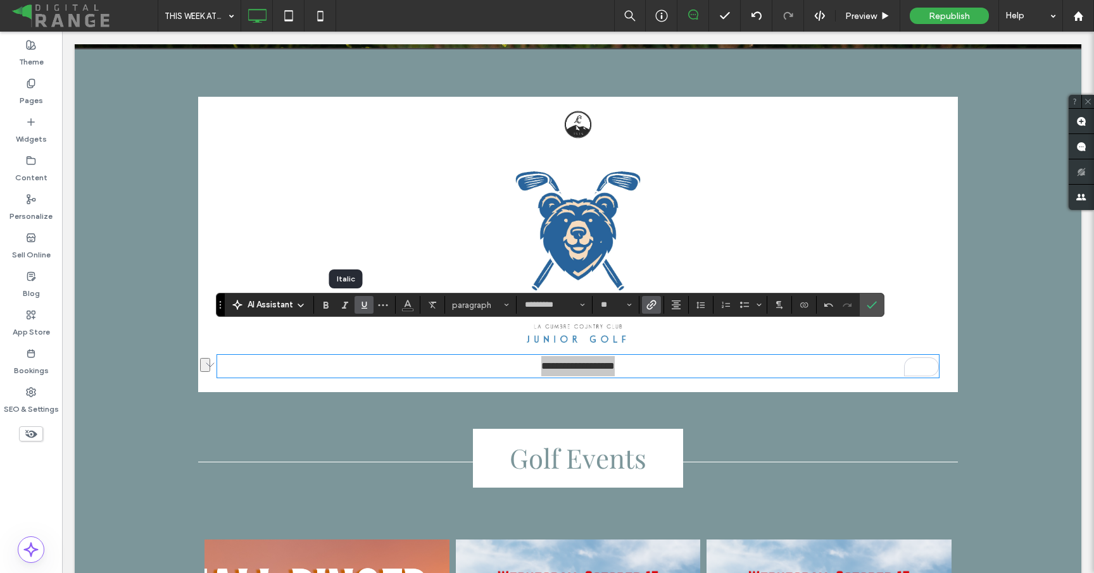
click at [359, 303] on icon "Underline" at bounding box center [364, 305] width 10 height 10
click at [868, 303] on icon "Confirm" at bounding box center [871, 305] width 10 height 10
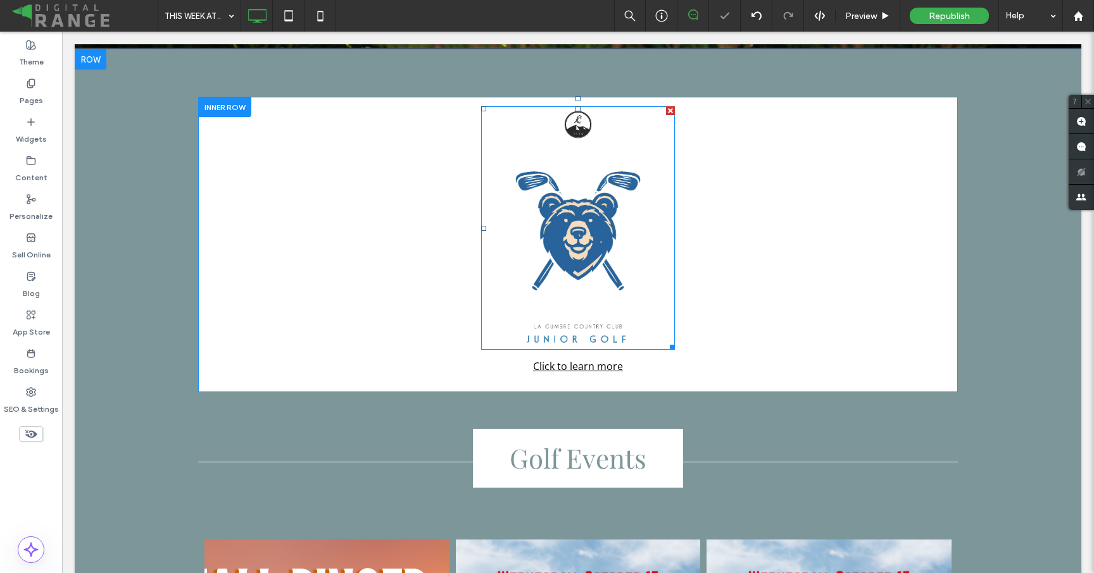
click at [576, 243] on img at bounding box center [578, 228] width 194 height 244
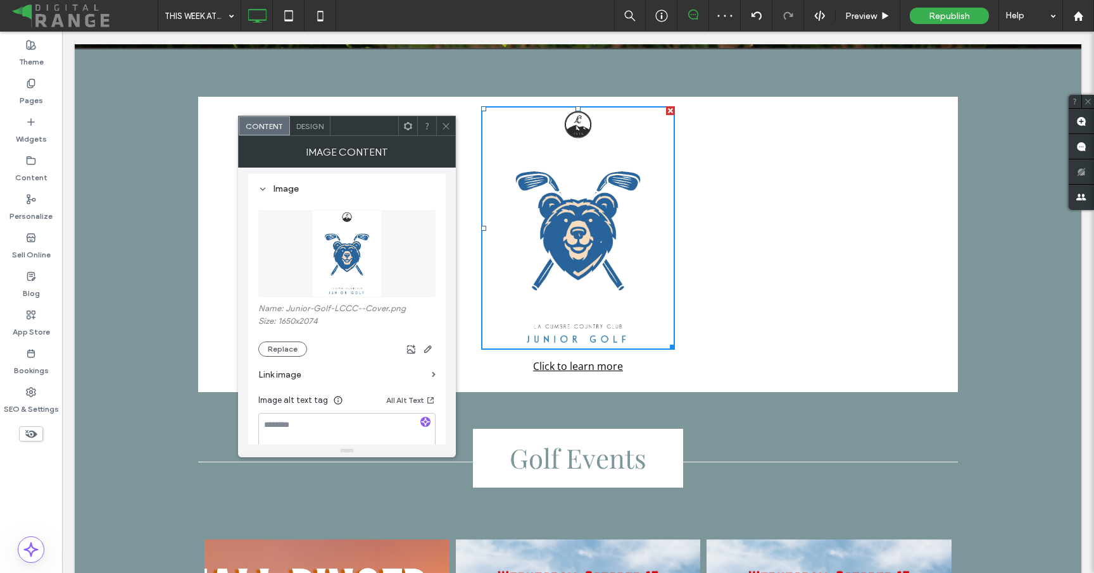
scroll to position [139, 0]
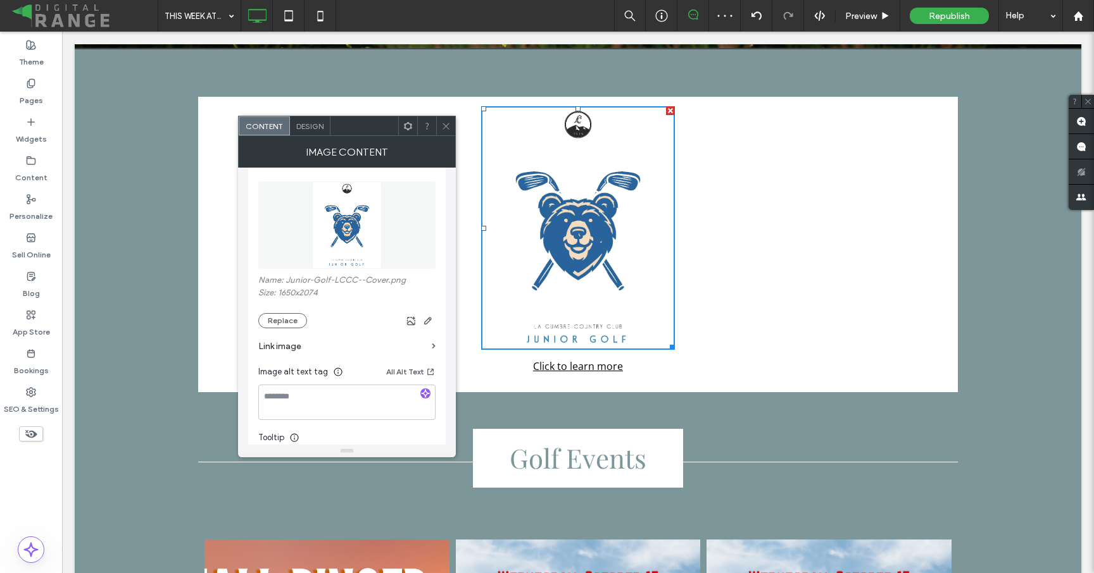
click at [308, 350] on label "Link image" at bounding box center [342, 346] width 168 height 23
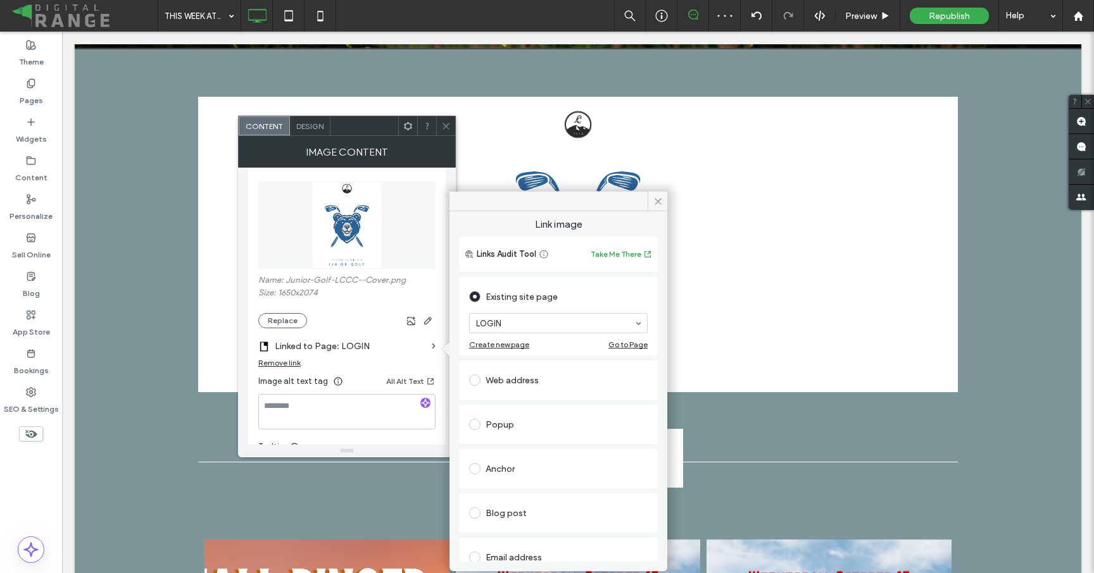
scroll to position [126, 0]
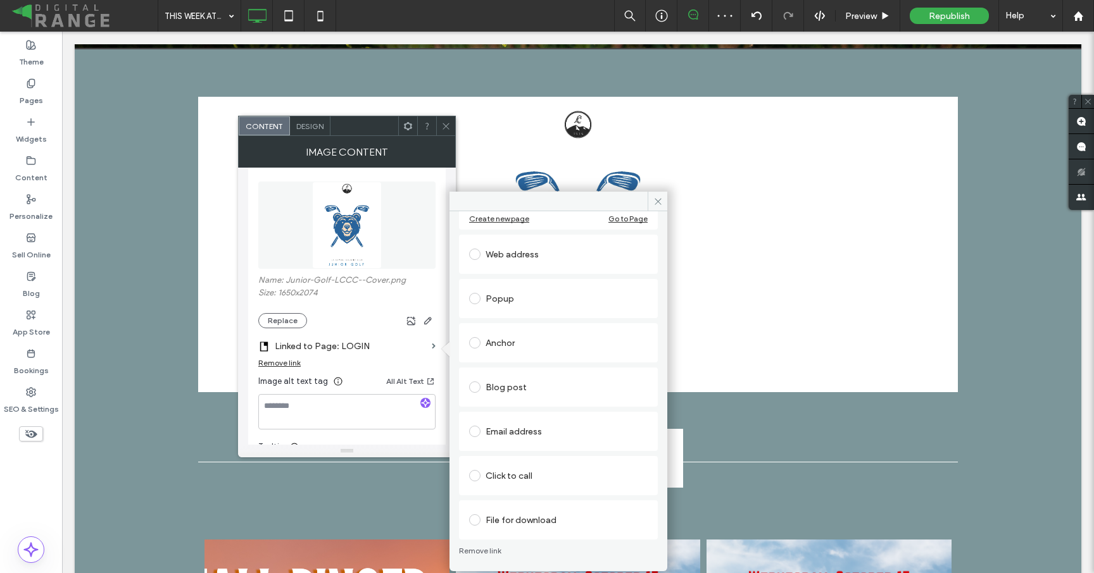
click at [508, 513] on div "File for download" at bounding box center [558, 520] width 178 height 20
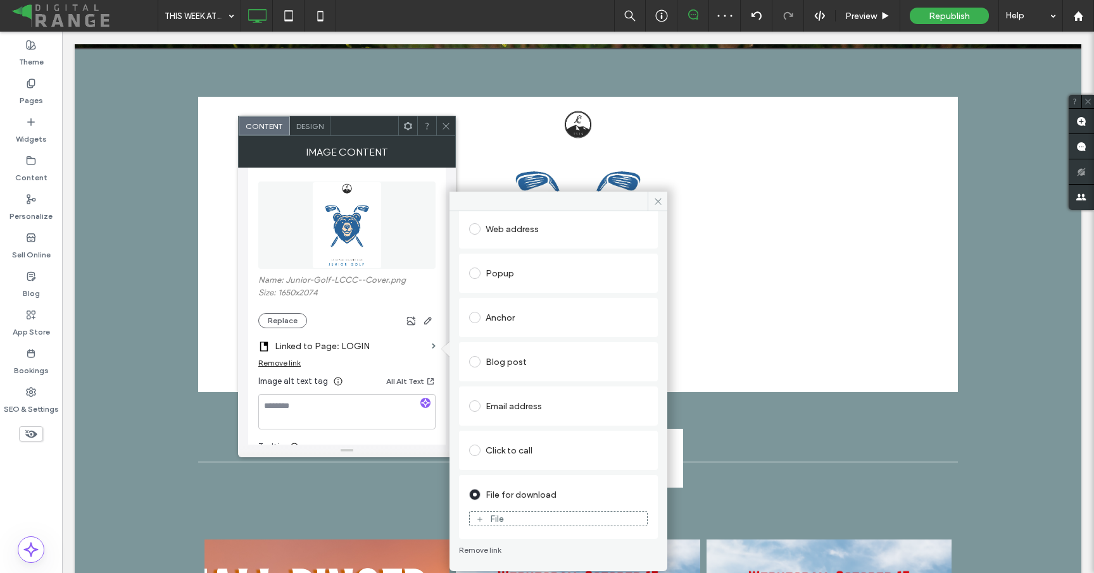
scroll to position [87, 0]
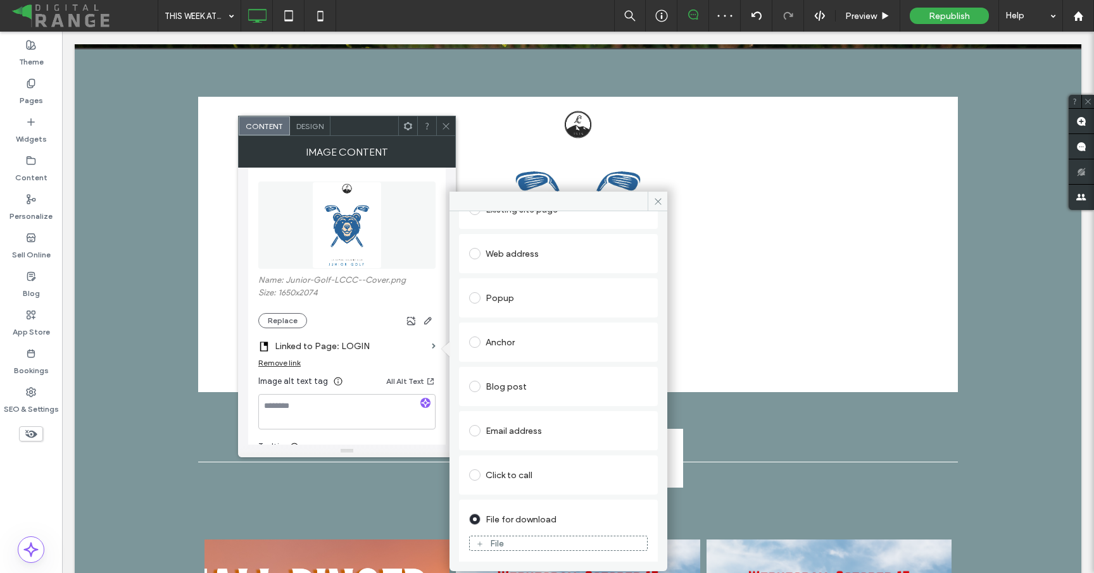
click at [513, 538] on div "File" at bounding box center [558, 543] width 177 height 11
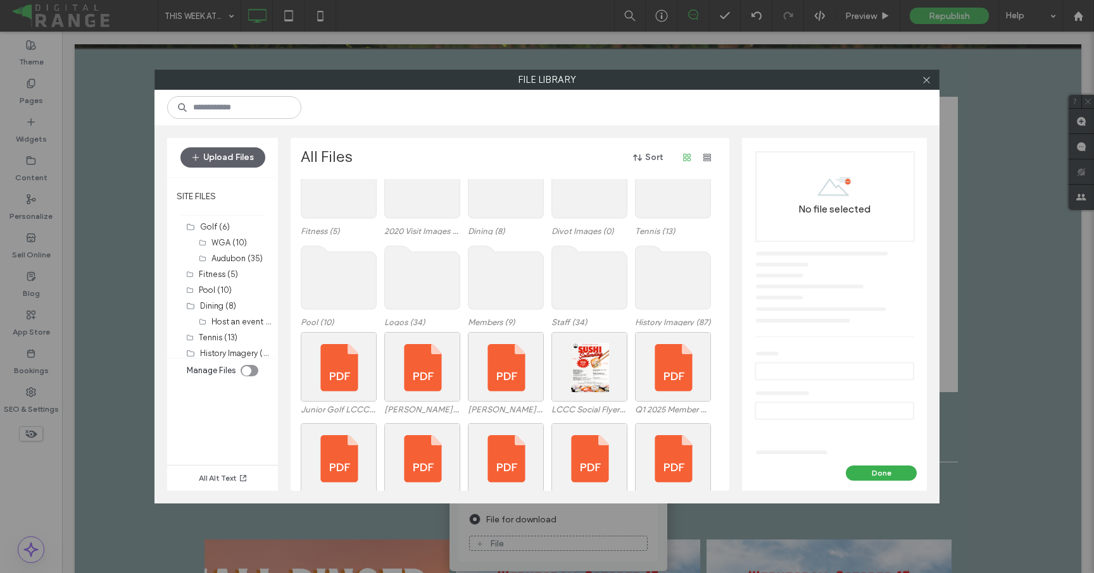
scroll to position [225, 0]
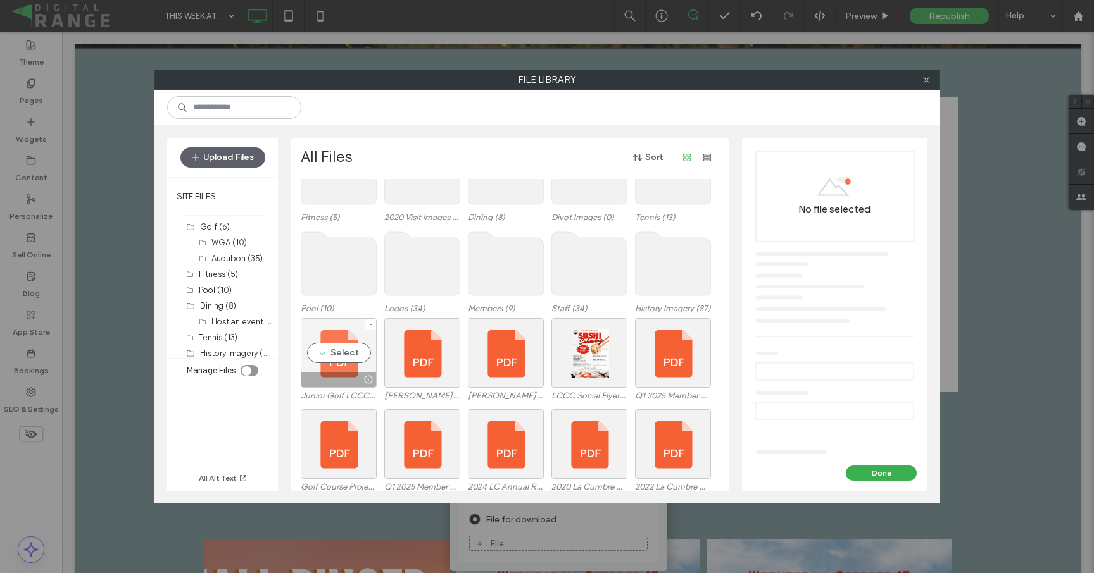
click at [340, 328] on div "Select" at bounding box center [339, 353] width 76 height 70
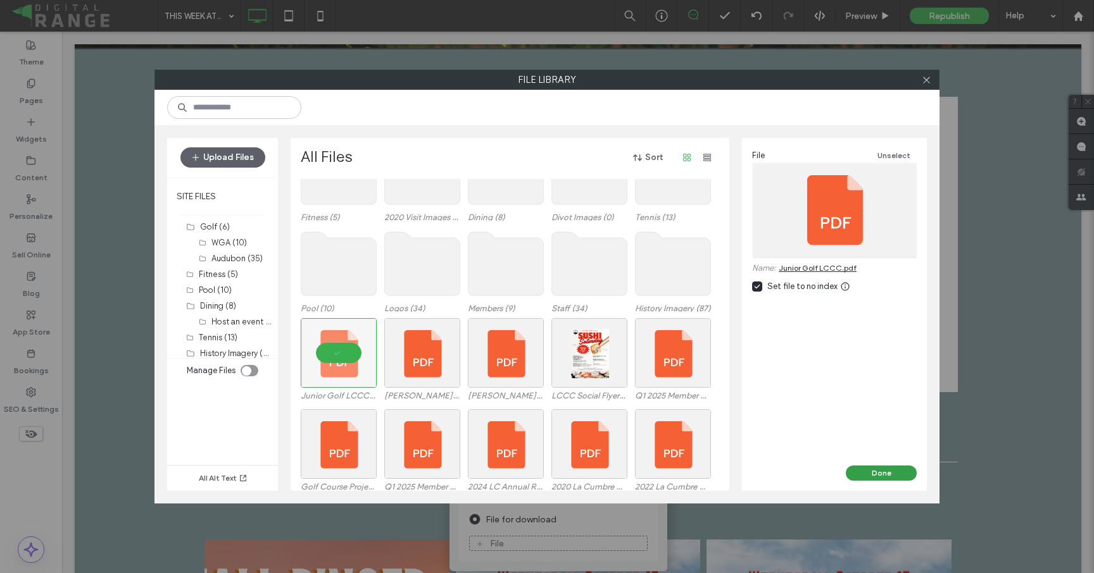
click at [856, 473] on button "Done" at bounding box center [881, 473] width 71 height 15
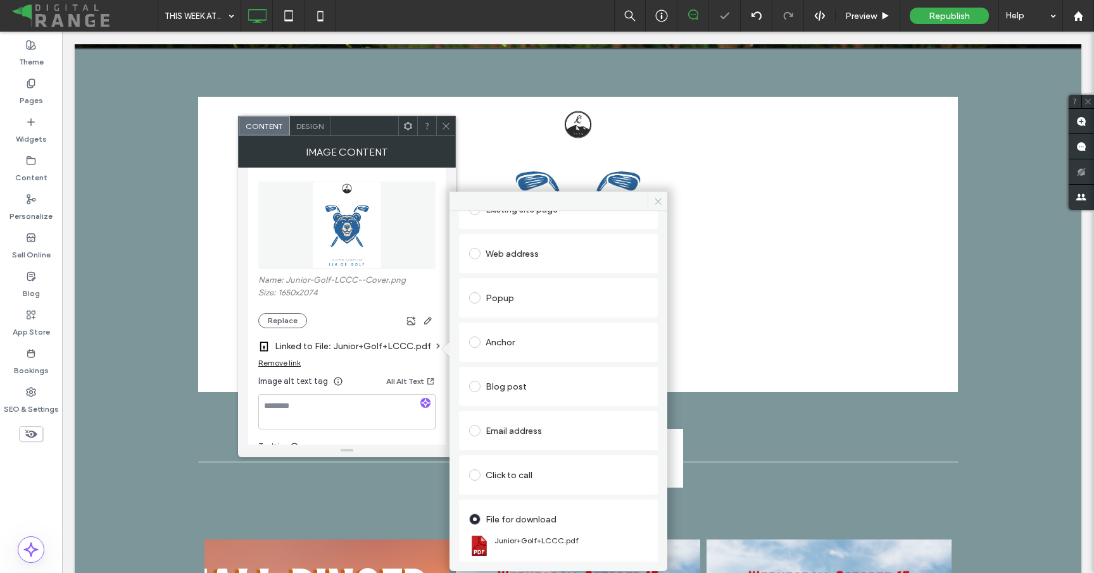
click at [653, 209] on span at bounding box center [657, 201] width 20 height 19
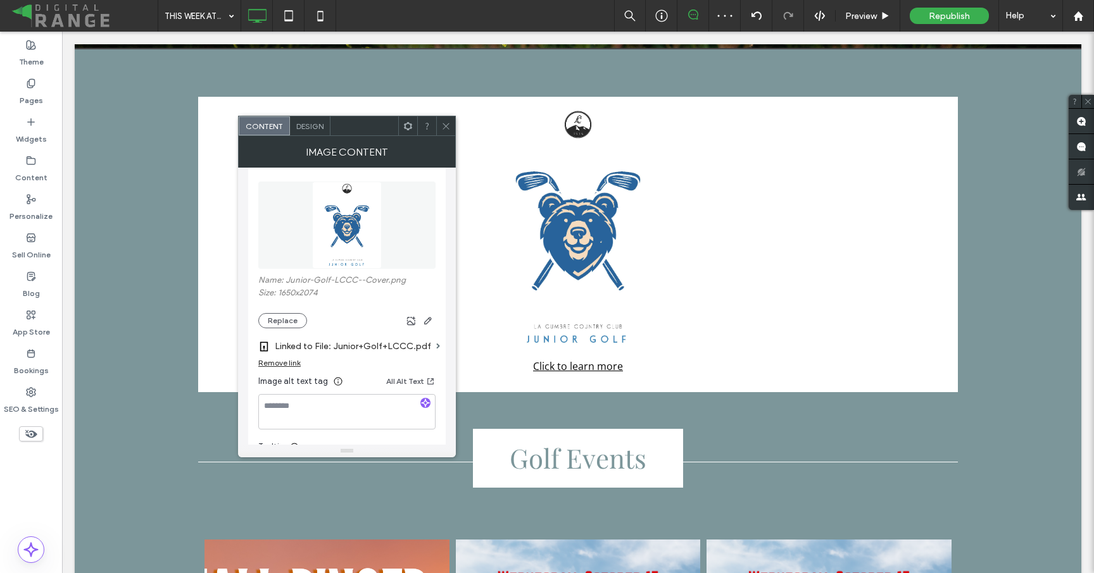
click at [445, 122] on icon at bounding box center [445, 126] width 9 height 9
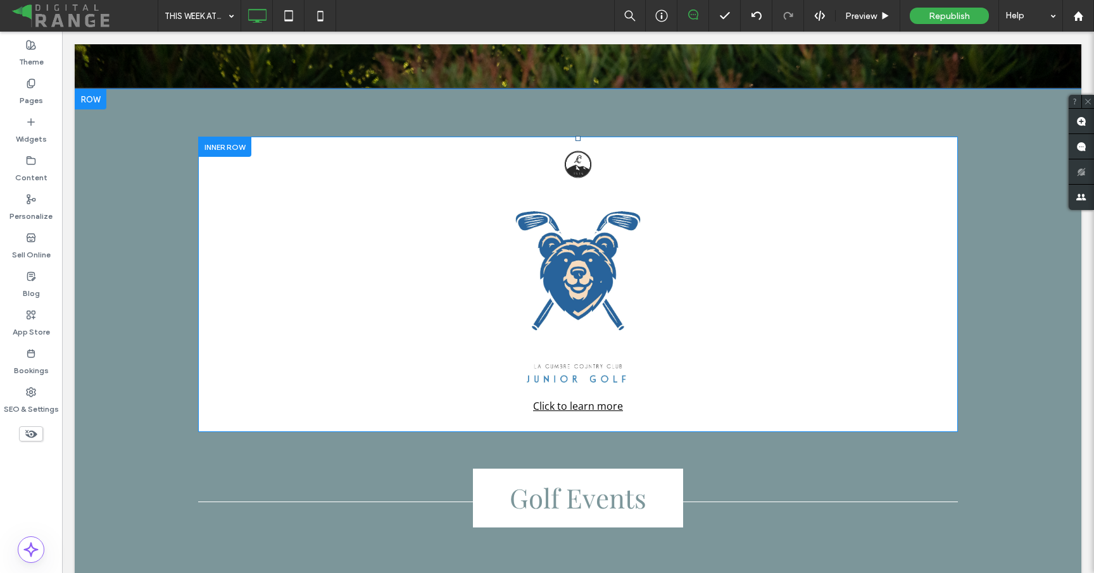
scroll to position [3533, 0]
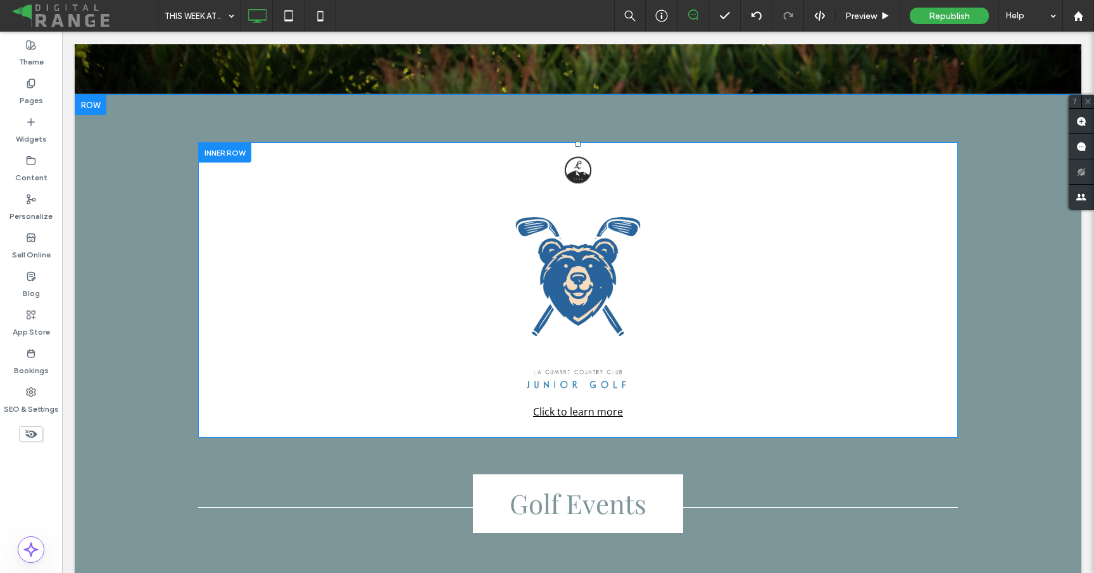
click at [618, 278] on img at bounding box center [578, 274] width 194 height 244
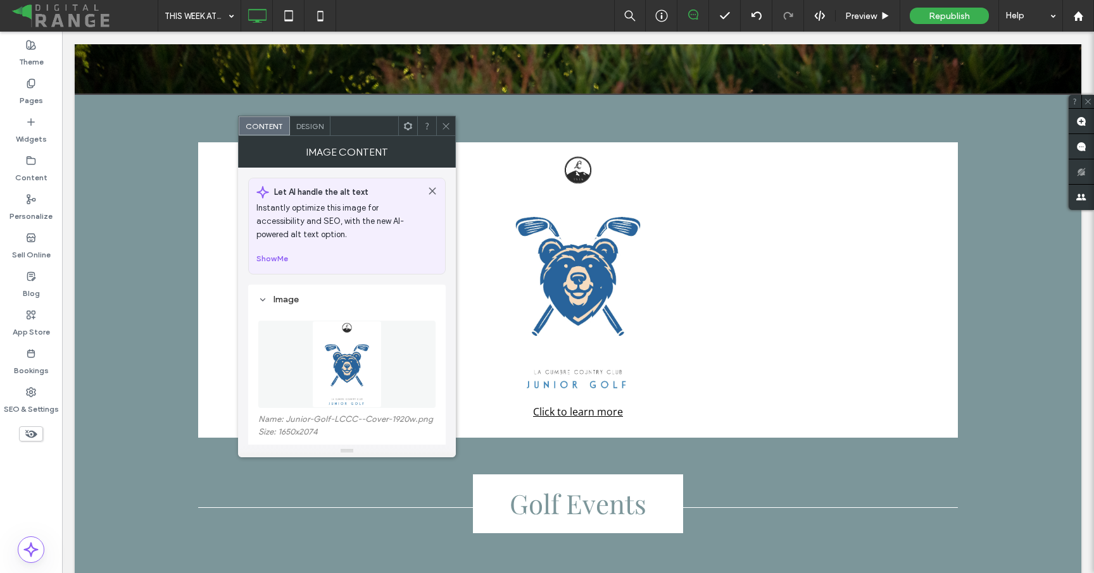
click at [447, 128] on icon at bounding box center [445, 126] width 9 height 9
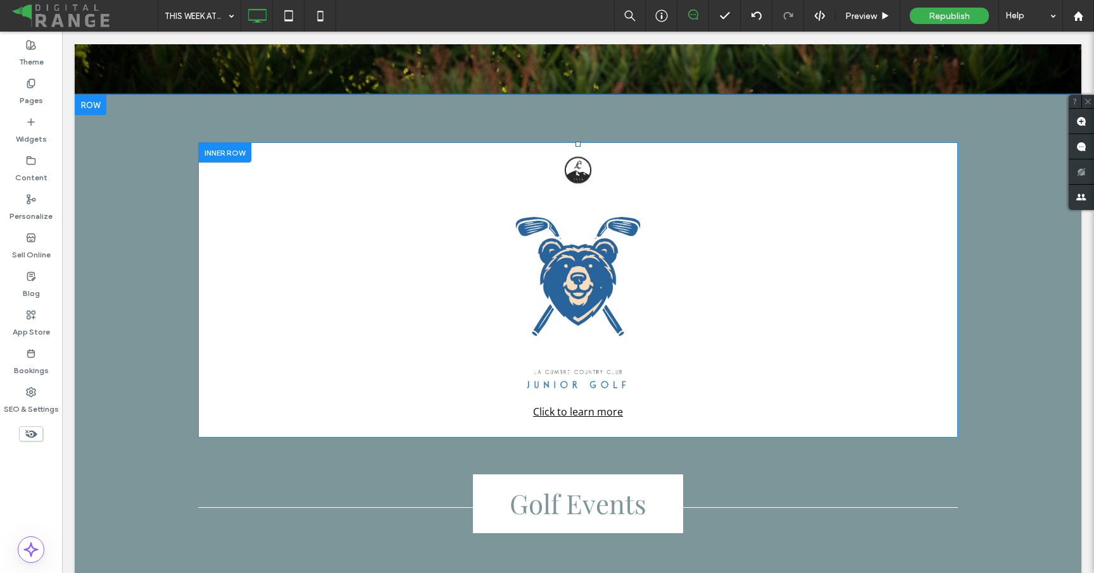
click at [596, 218] on img at bounding box center [578, 274] width 194 height 244
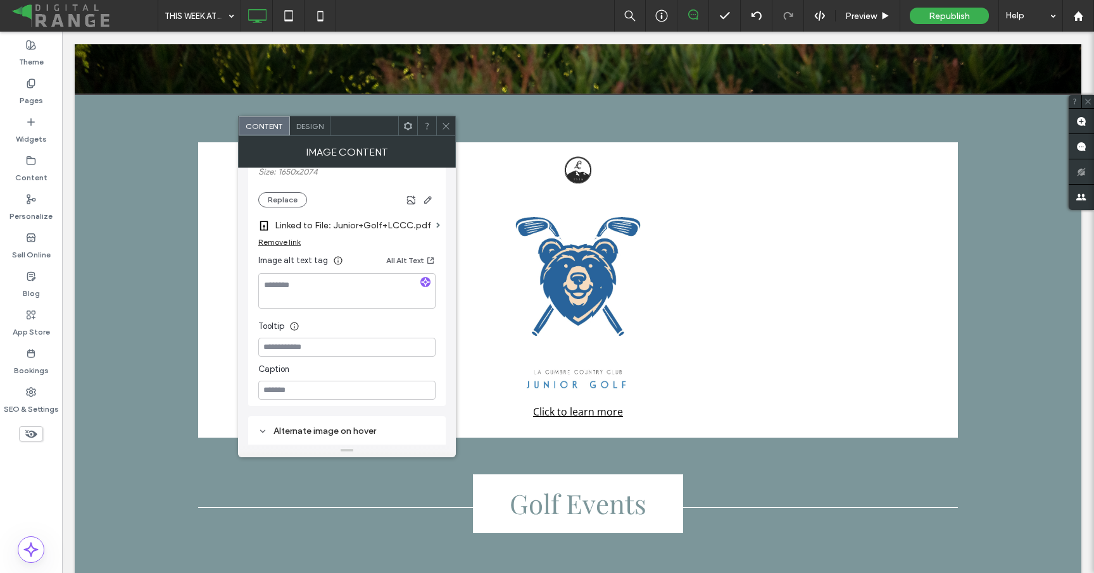
scroll to position [264, 0]
click at [290, 350] on input at bounding box center [346, 343] width 177 height 19
type input "**********"
click at [325, 325] on div "Tooltip" at bounding box center [346, 319] width 177 height 19
click at [446, 127] on icon at bounding box center [445, 126] width 9 height 9
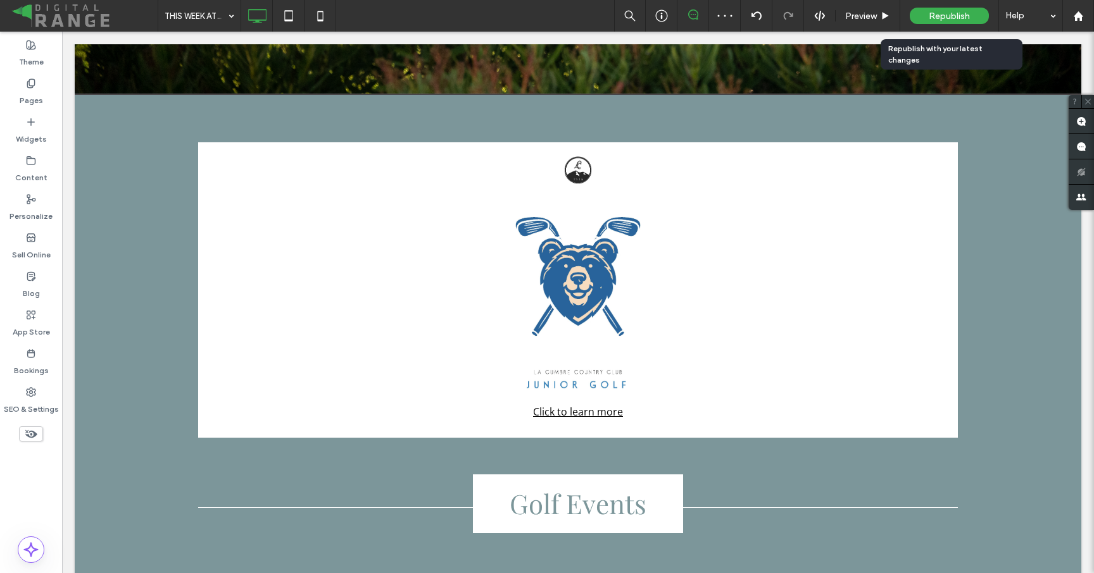
click at [945, 18] on span "Republish" at bounding box center [948, 16] width 41 height 11
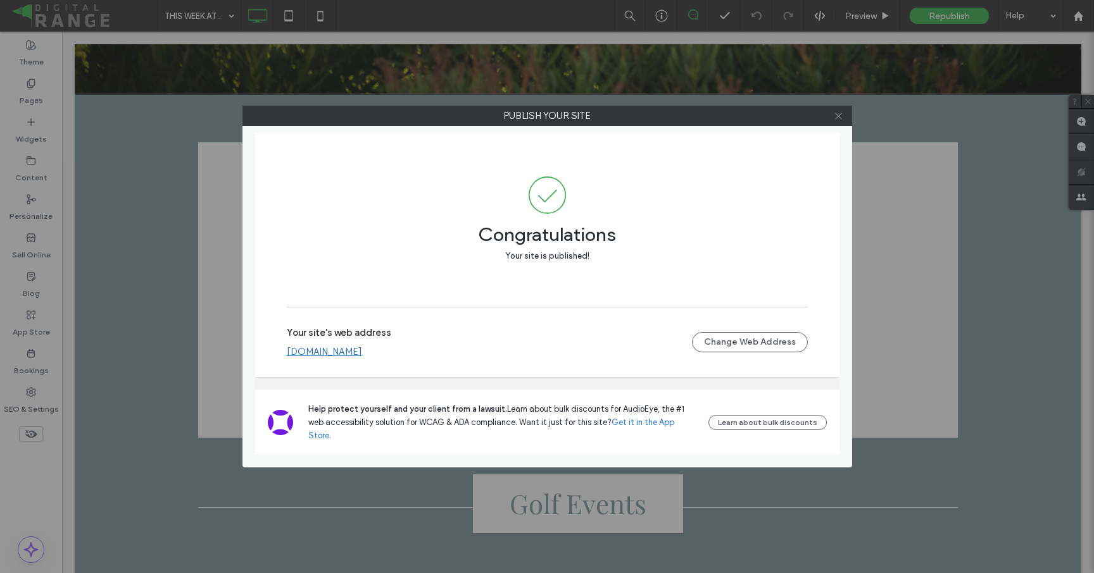
click at [838, 111] on icon at bounding box center [837, 115] width 9 height 9
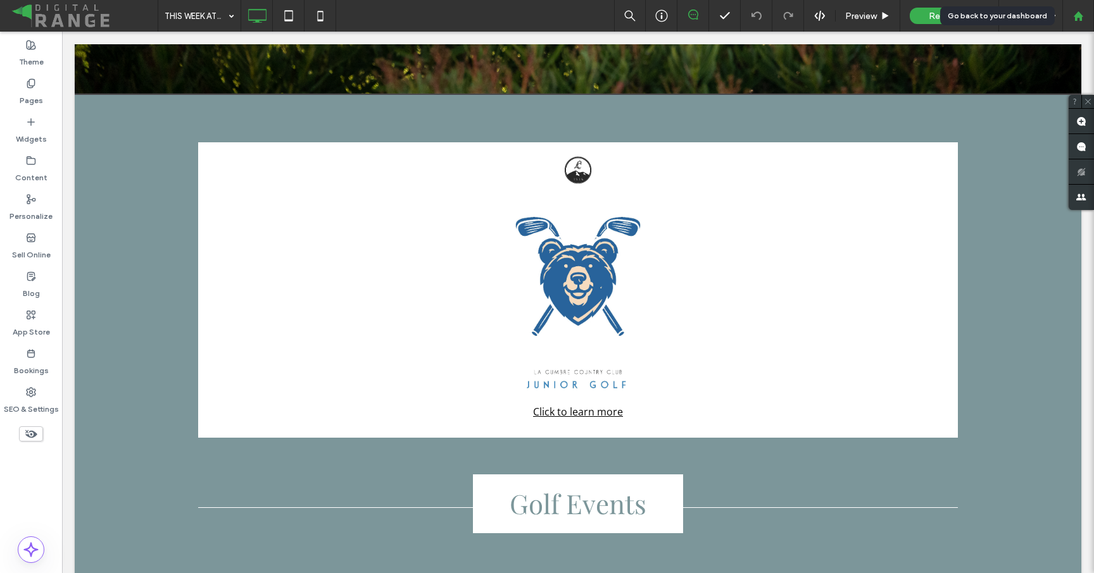
click at [1073, 4] on div at bounding box center [1078, 16] width 32 height 32
